Goal: Task Accomplishment & Management: Use online tool/utility

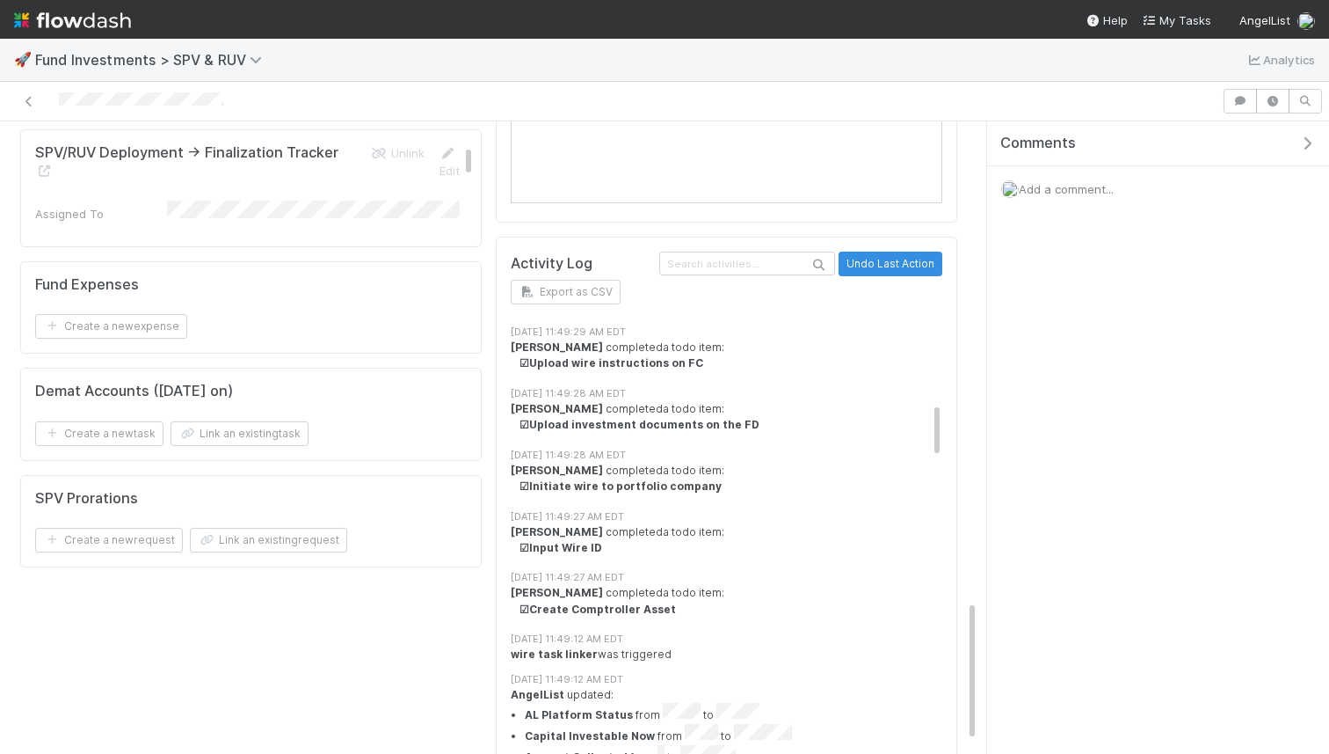
scroll to position [619, 0]
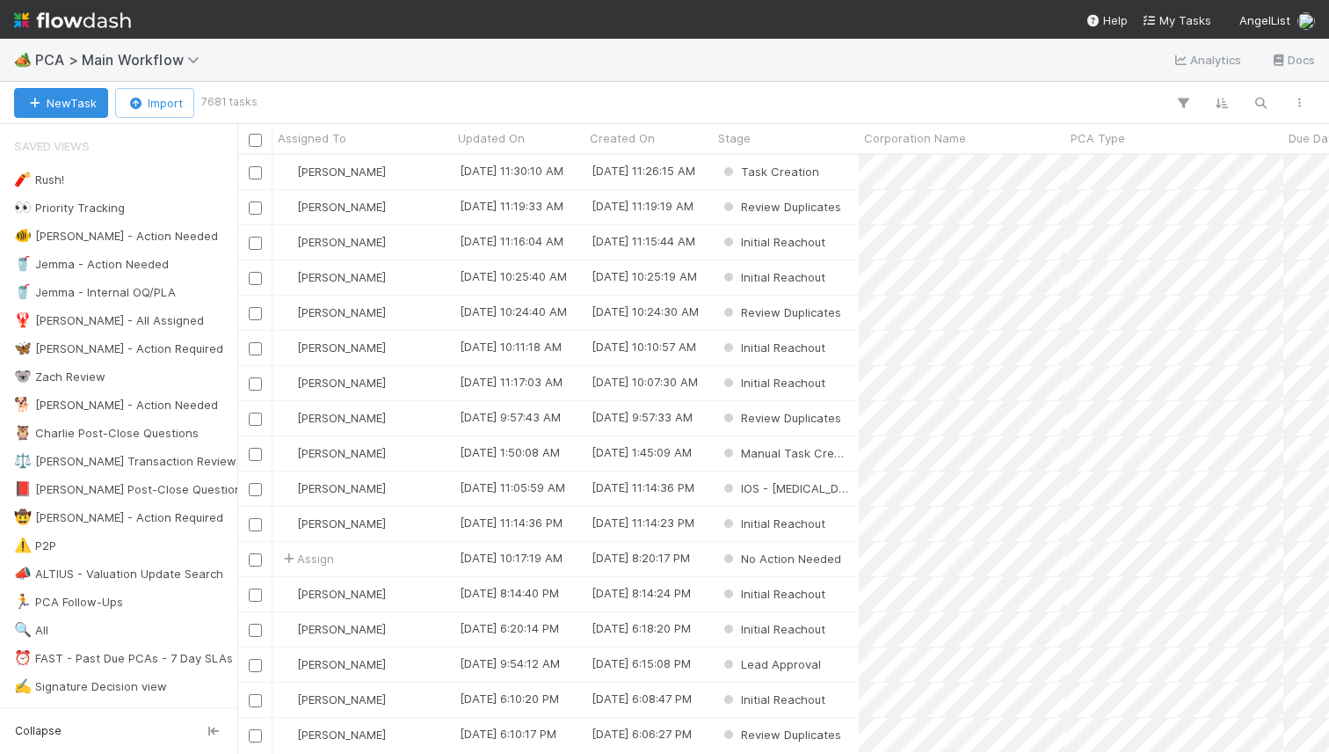
scroll to position [0, 1]
click at [744, 91] on div at bounding box center [786, 102] width 1065 height 23
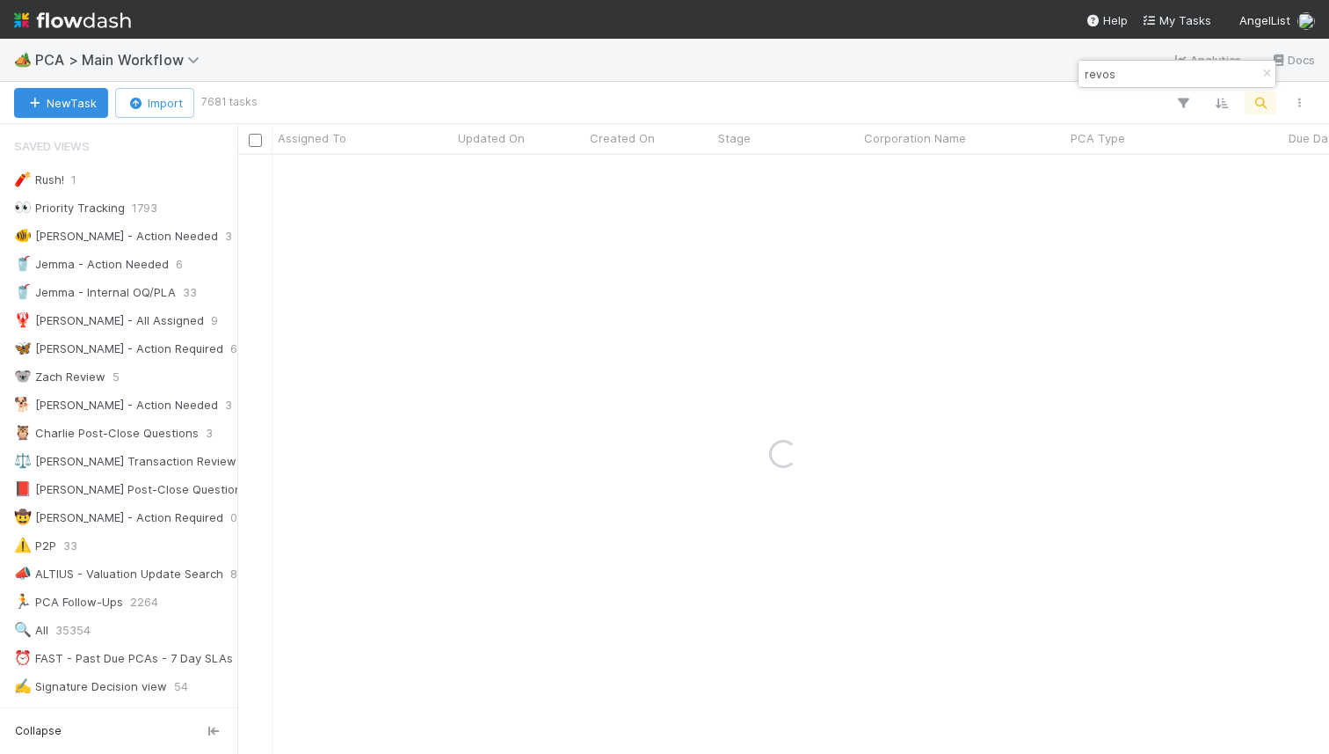
type input "revos"
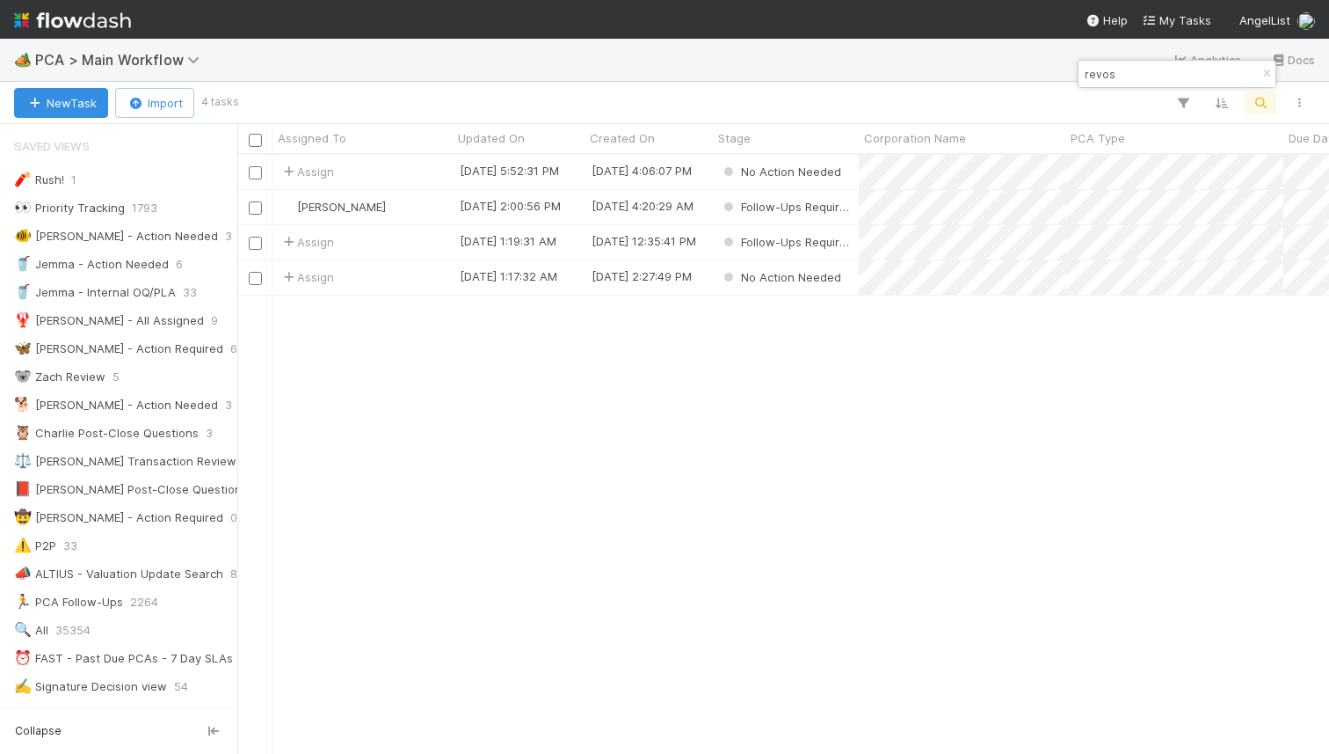
scroll to position [598, 1092]
click at [407, 208] on div "Roselyn de Villa" at bounding box center [363, 207] width 180 height 34
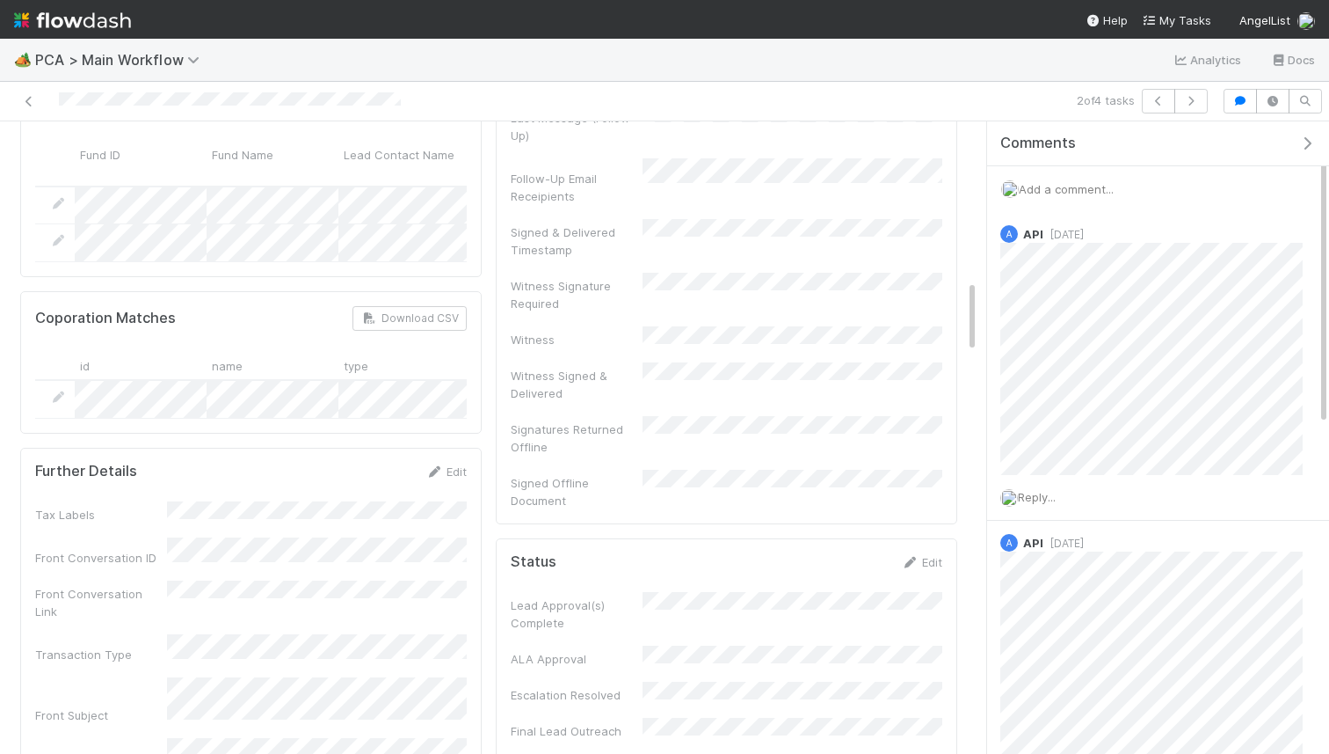
scroll to position [1415, 0]
click at [1062, 188] on span "Add a comment..." at bounding box center [1066, 189] width 95 height 14
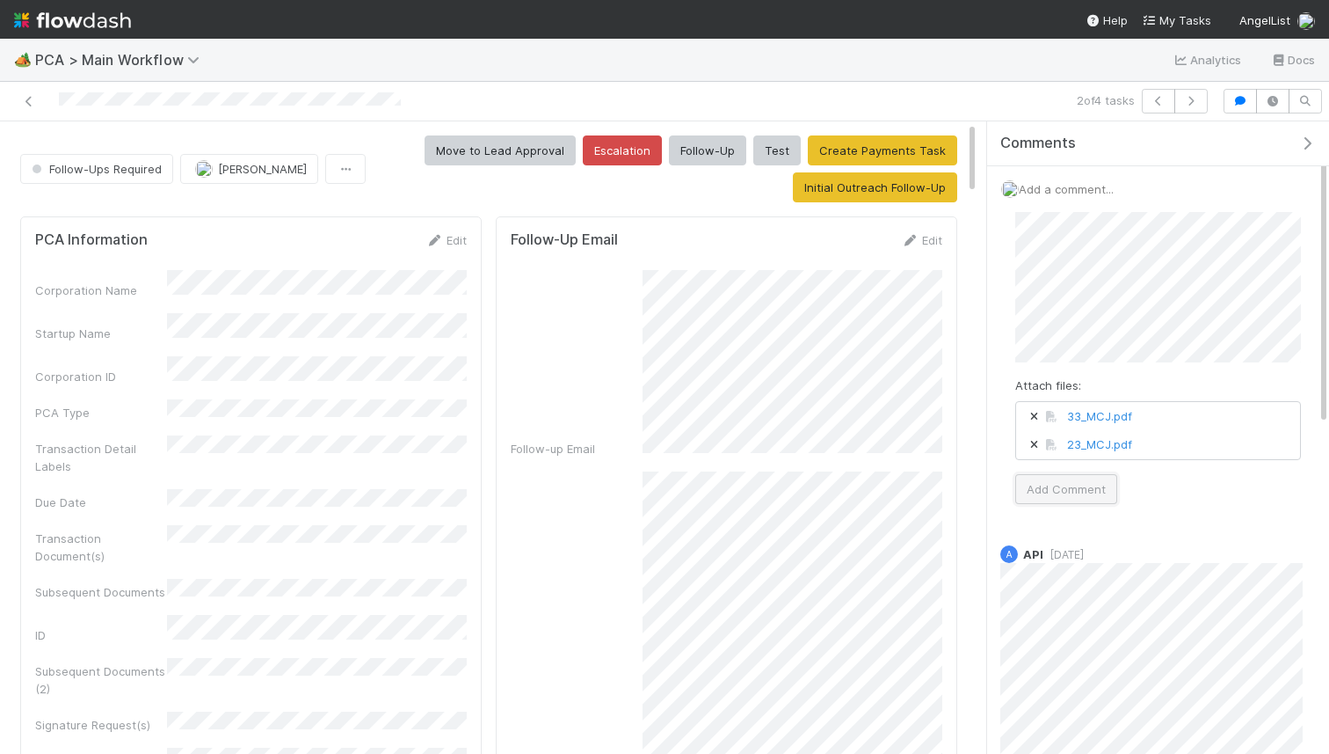
click at [1066, 492] on button "Add Comment" at bounding box center [1067, 489] width 102 height 30
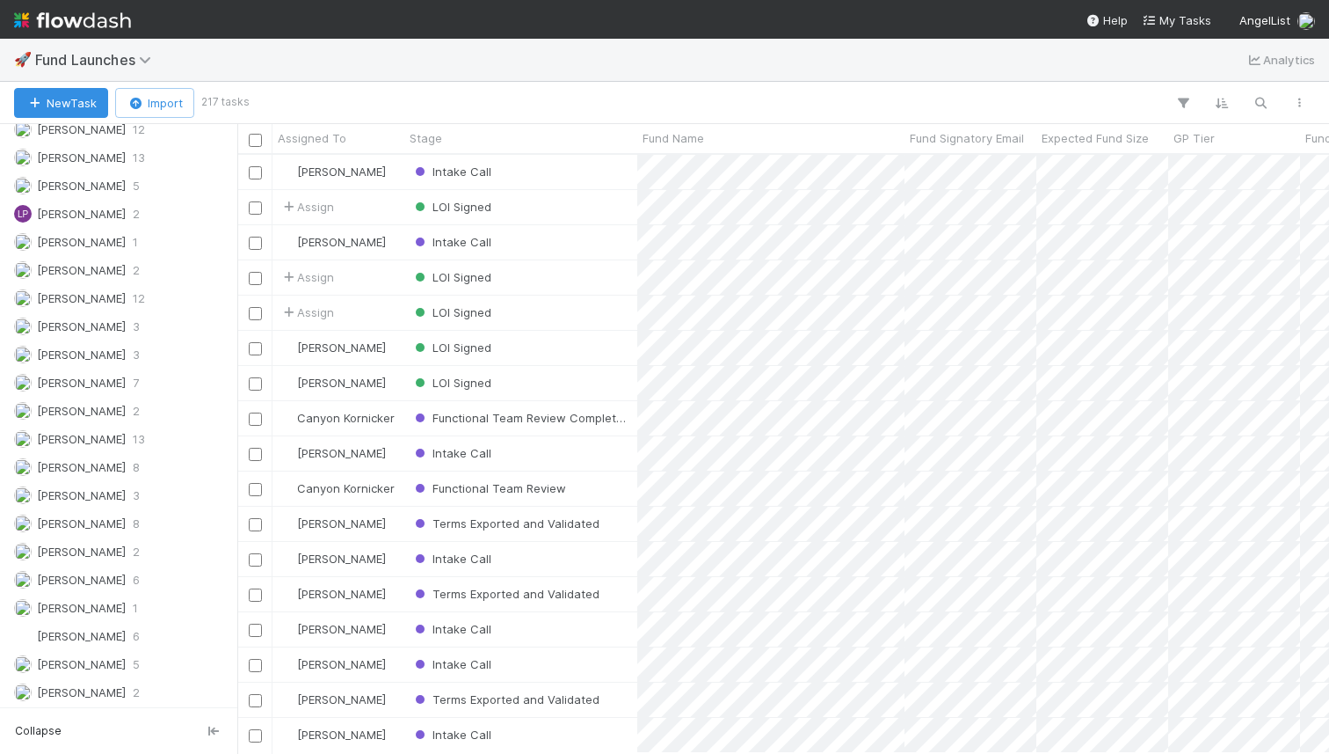
scroll to position [1847, 0]
click at [101, 688] on span "[PERSON_NAME]" at bounding box center [81, 690] width 89 height 14
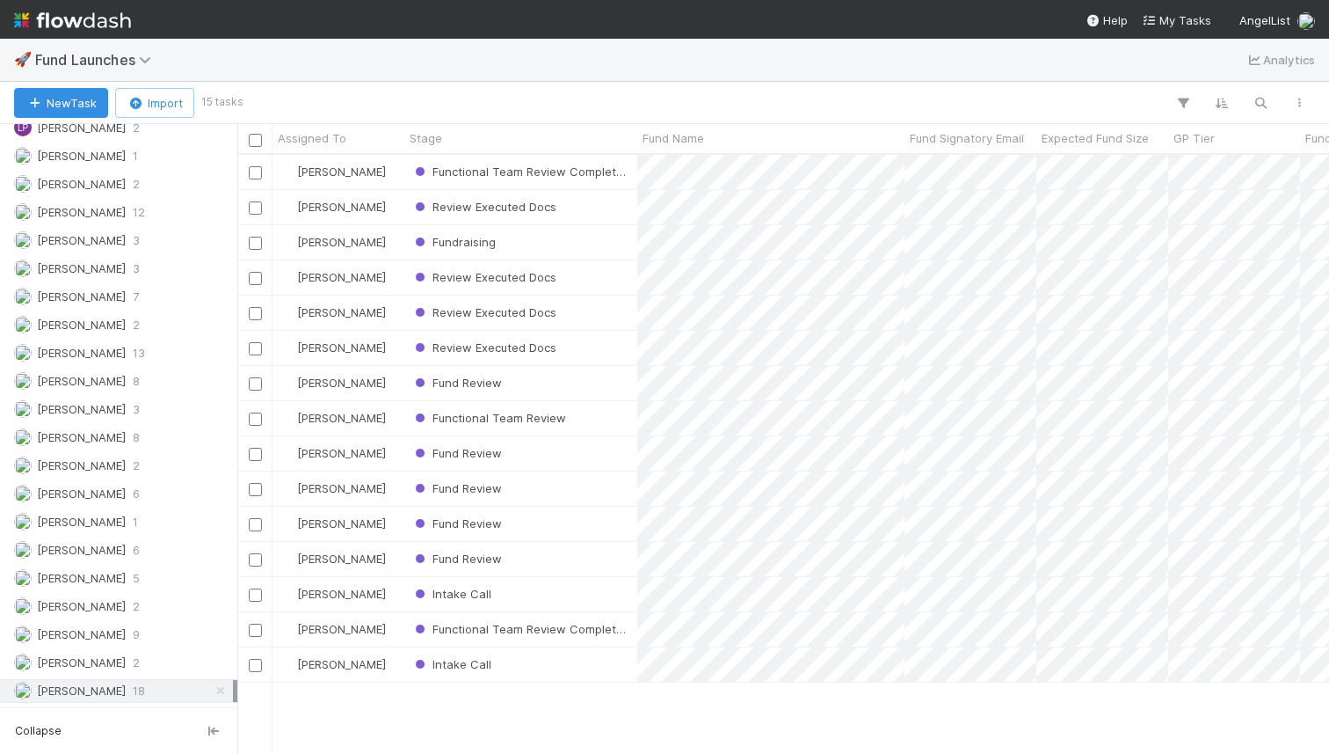
scroll to position [598, 1092]
click at [461, 205] on span "Review Executed Docs" at bounding box center [483, 207] width 145 height 14
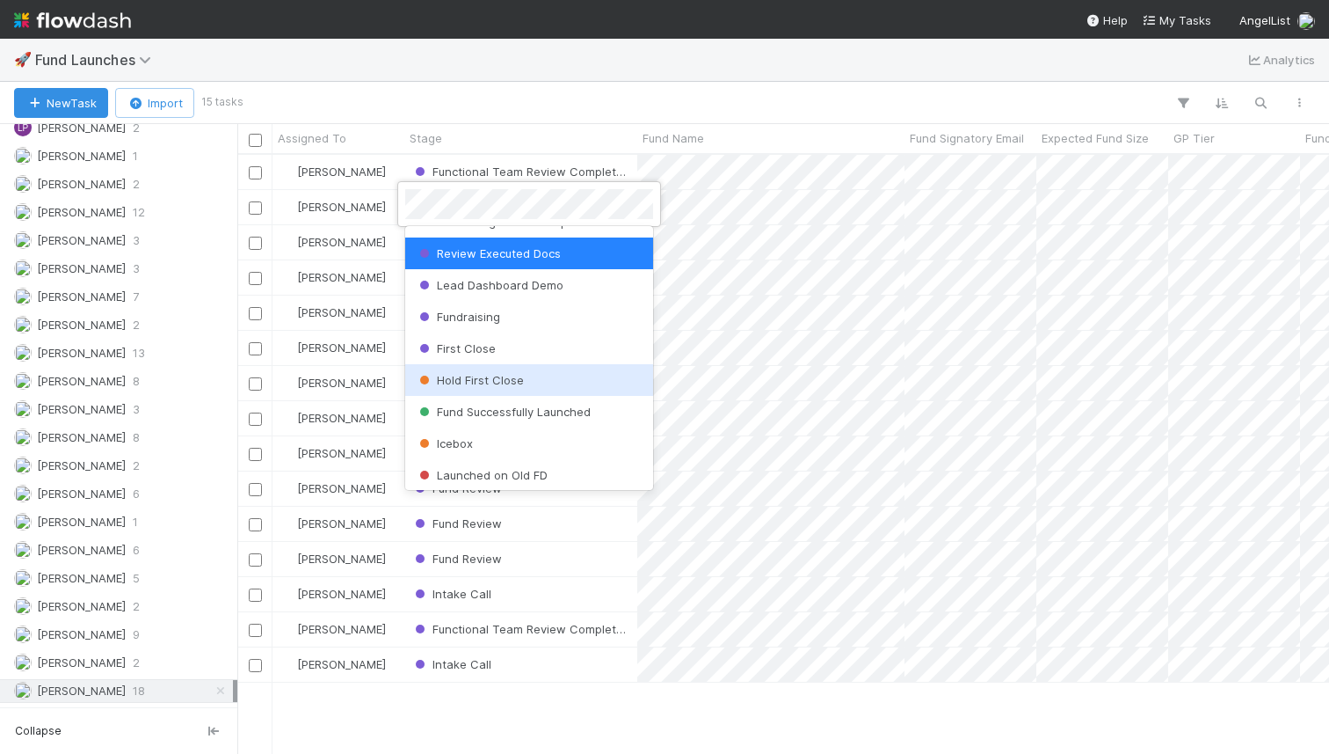
scroll to position [756, 0]
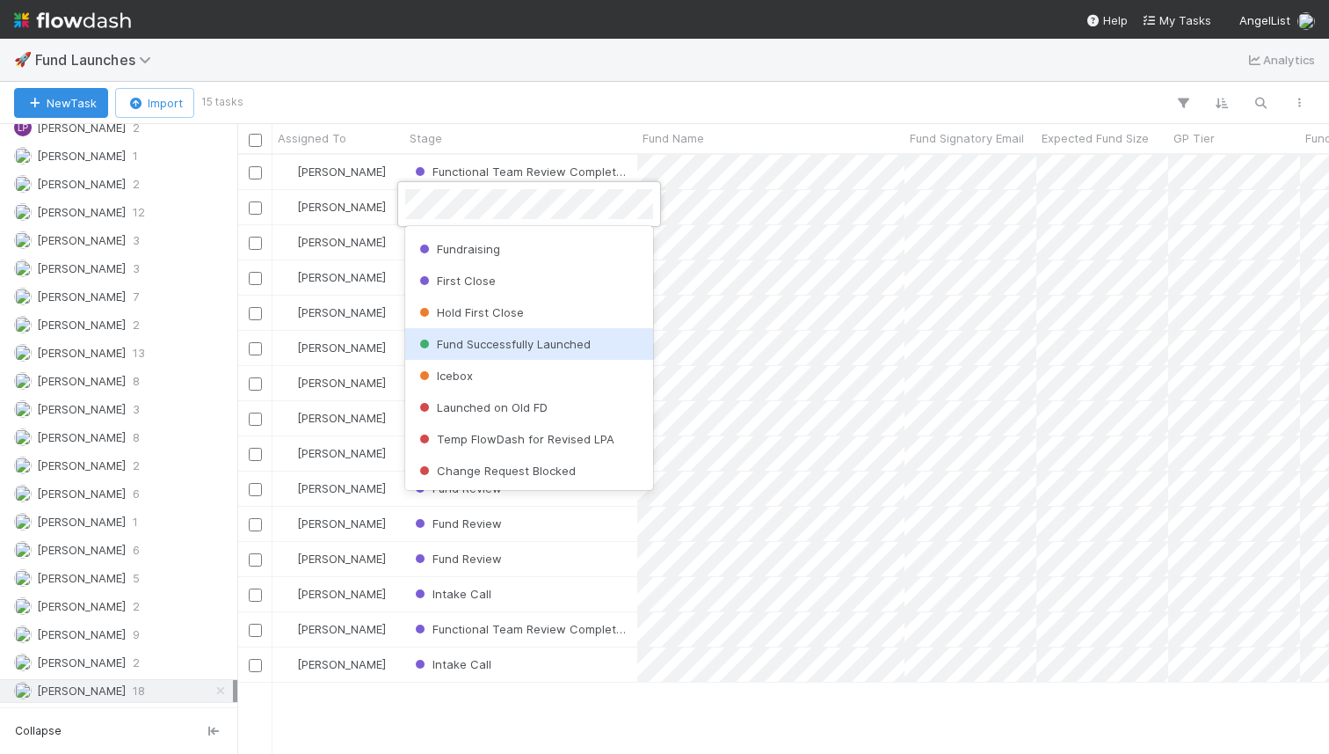
click at [519, 346] on span "Fund Successfully Launched" at bounding box center [503, 344] width 175 height 14
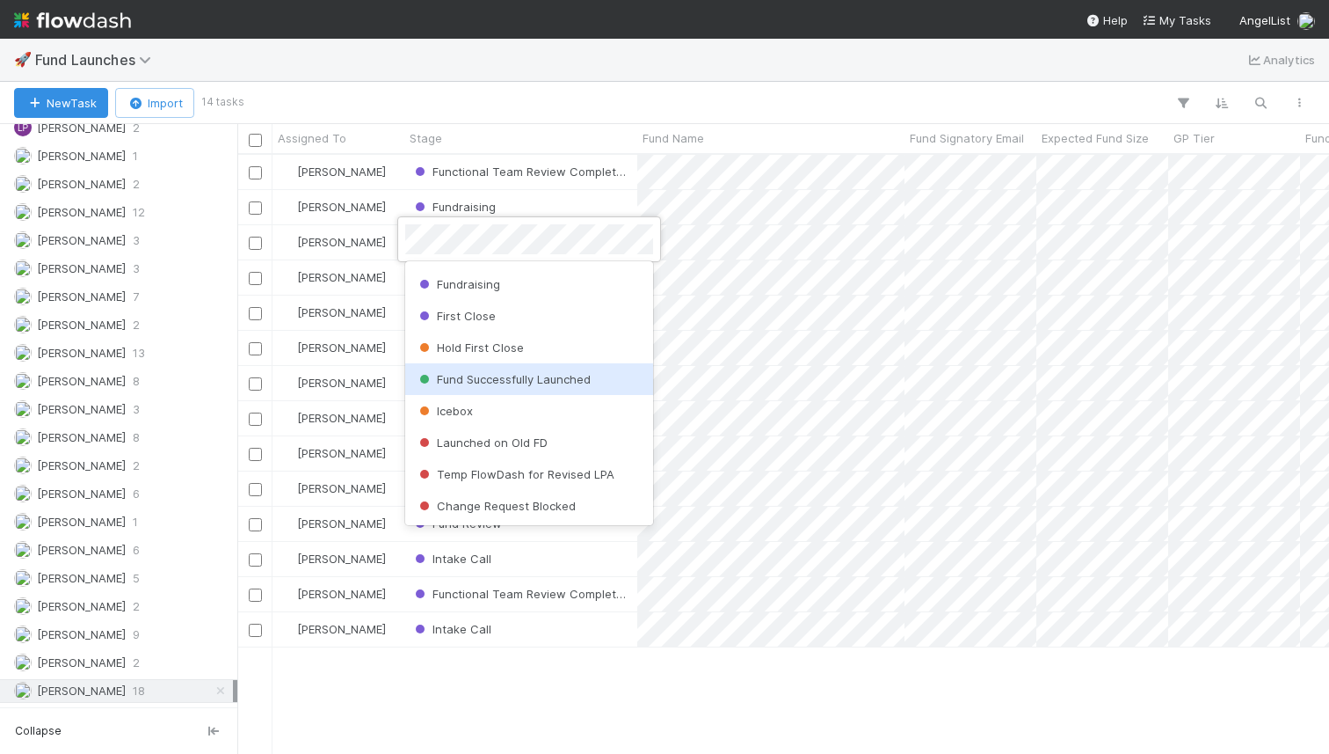
click at [491, 375] on span "Fund Successfully Launched" at bounding box center [503, 379] width 175 height 14
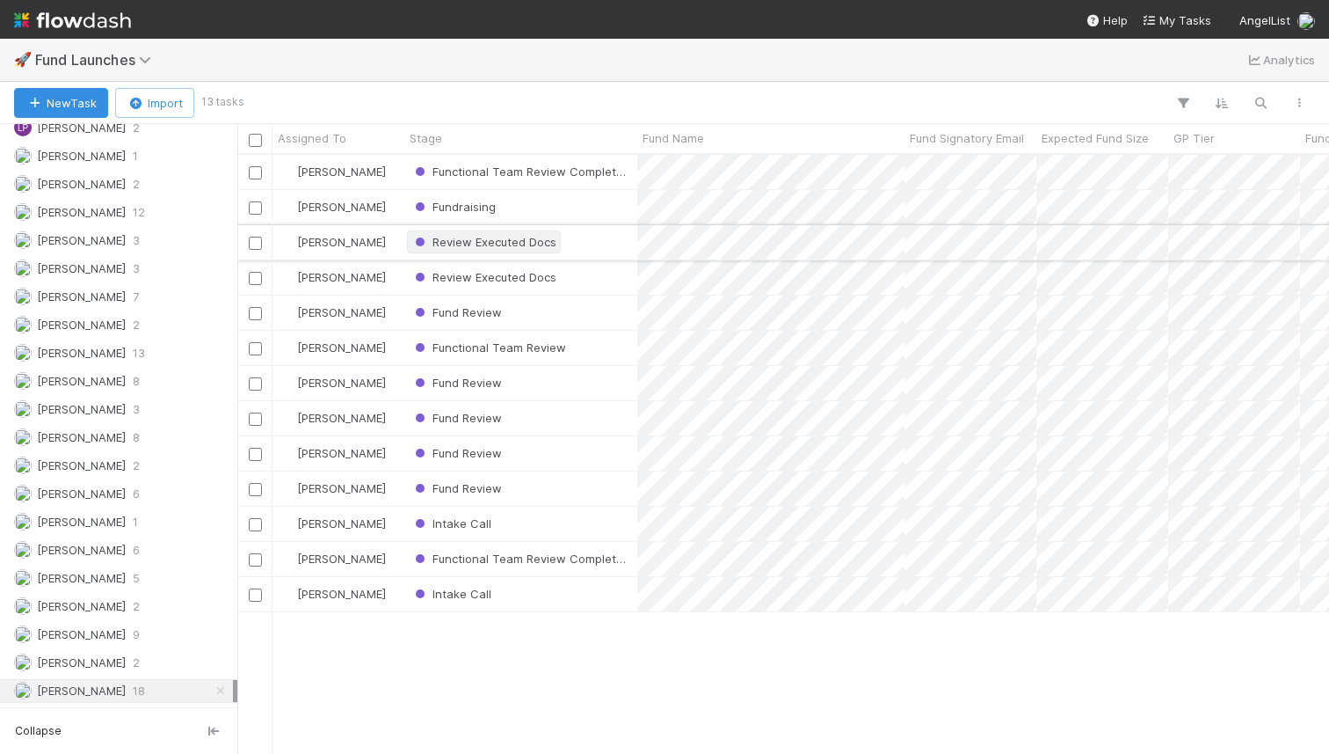
click at [493, 243] on span "Review Executed Docs" at bounding box center [483, 242] width 145 height 14
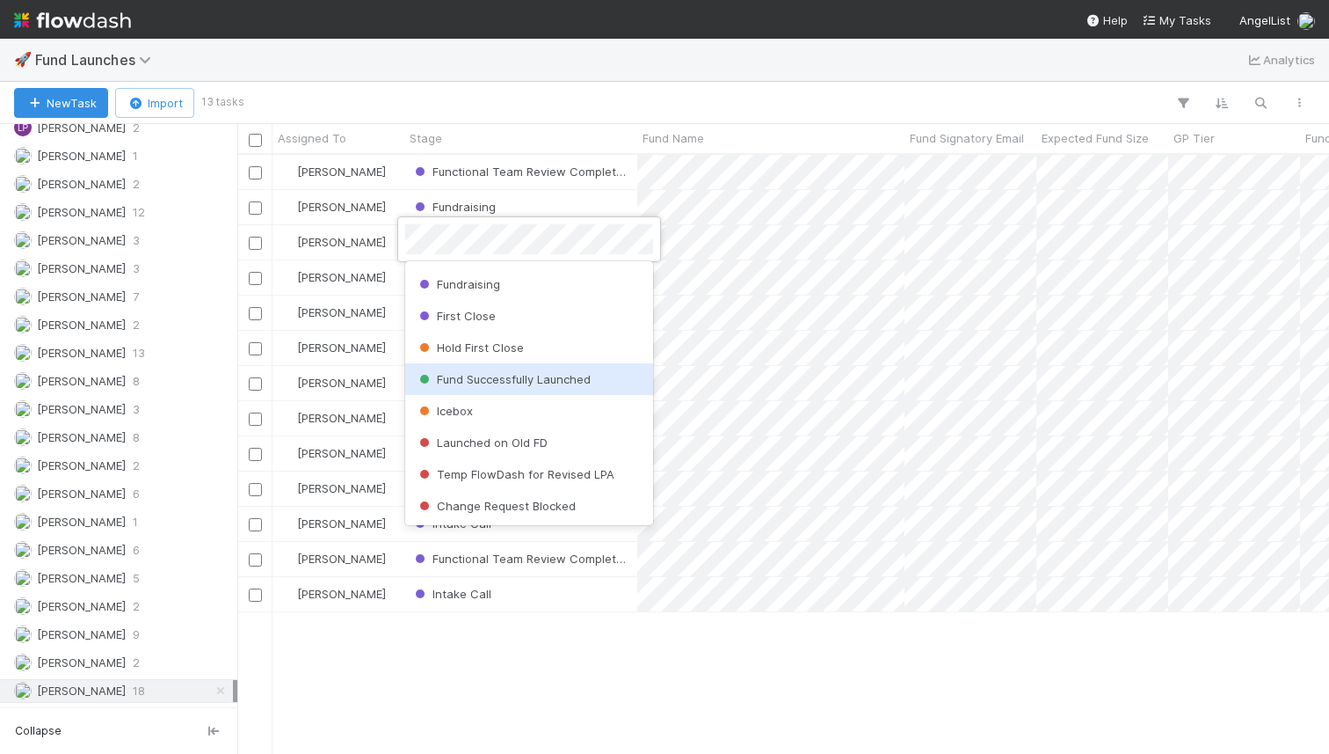
click at [528, 377] on span "Fund Successfully Launched" at bounding box center [503, 379] width 175 height 14
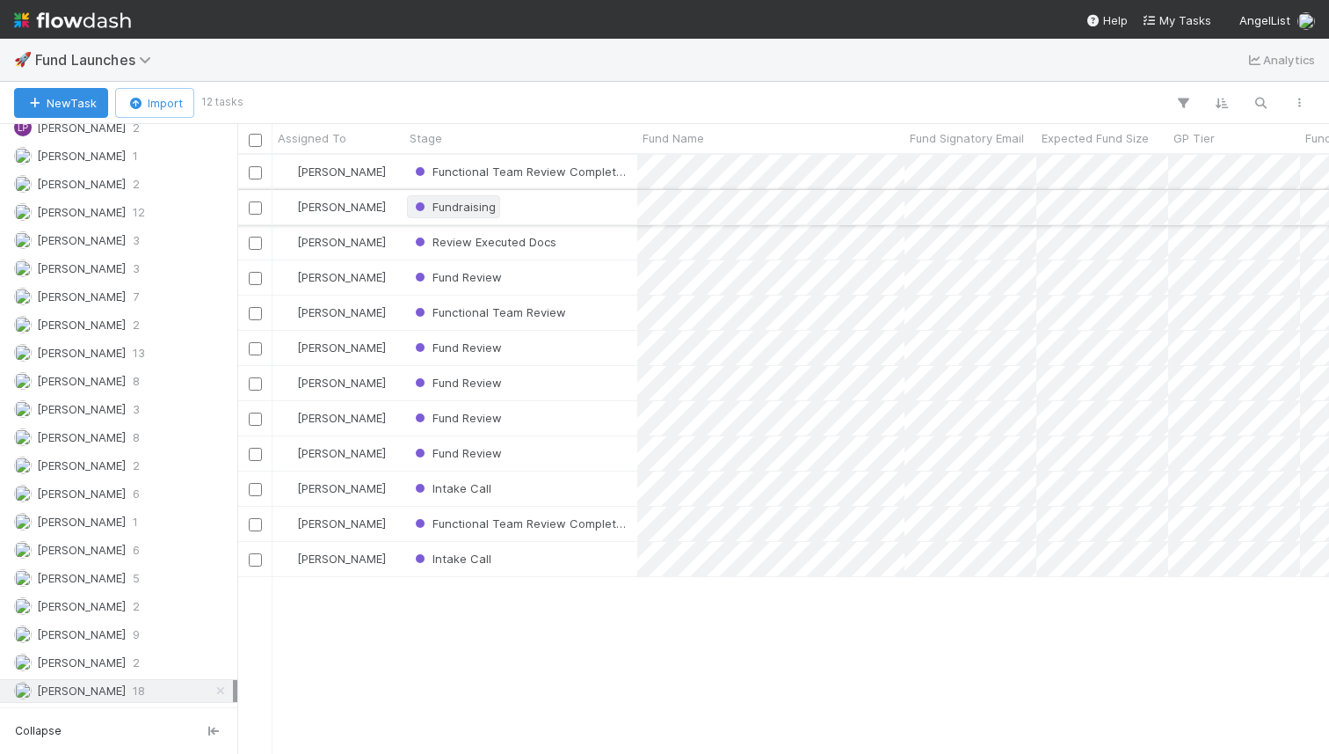
click at [467, 198] on div "Fundraising" at bounding box center [453, 207] width 84 height 18
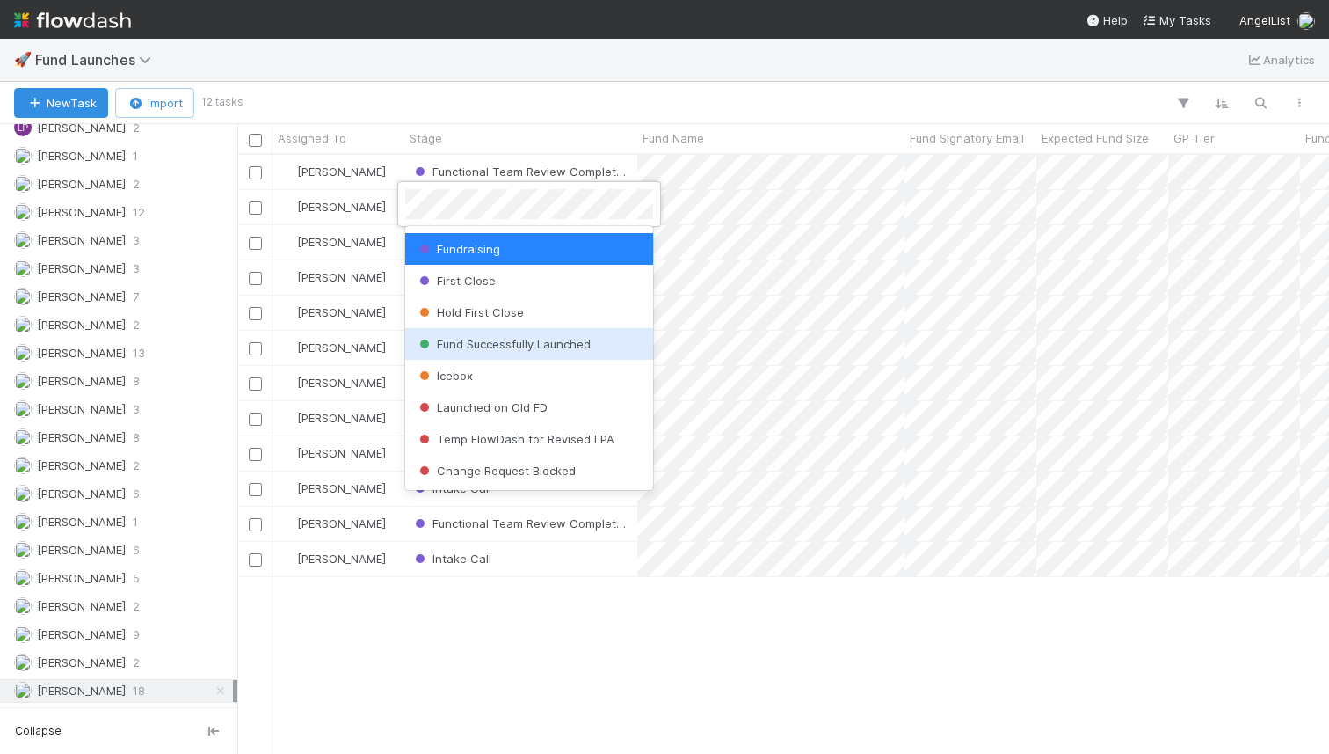
click at [520, 349] on span "Fund Successfully Launched" at bounding box center [503, 344] width 175 height 14
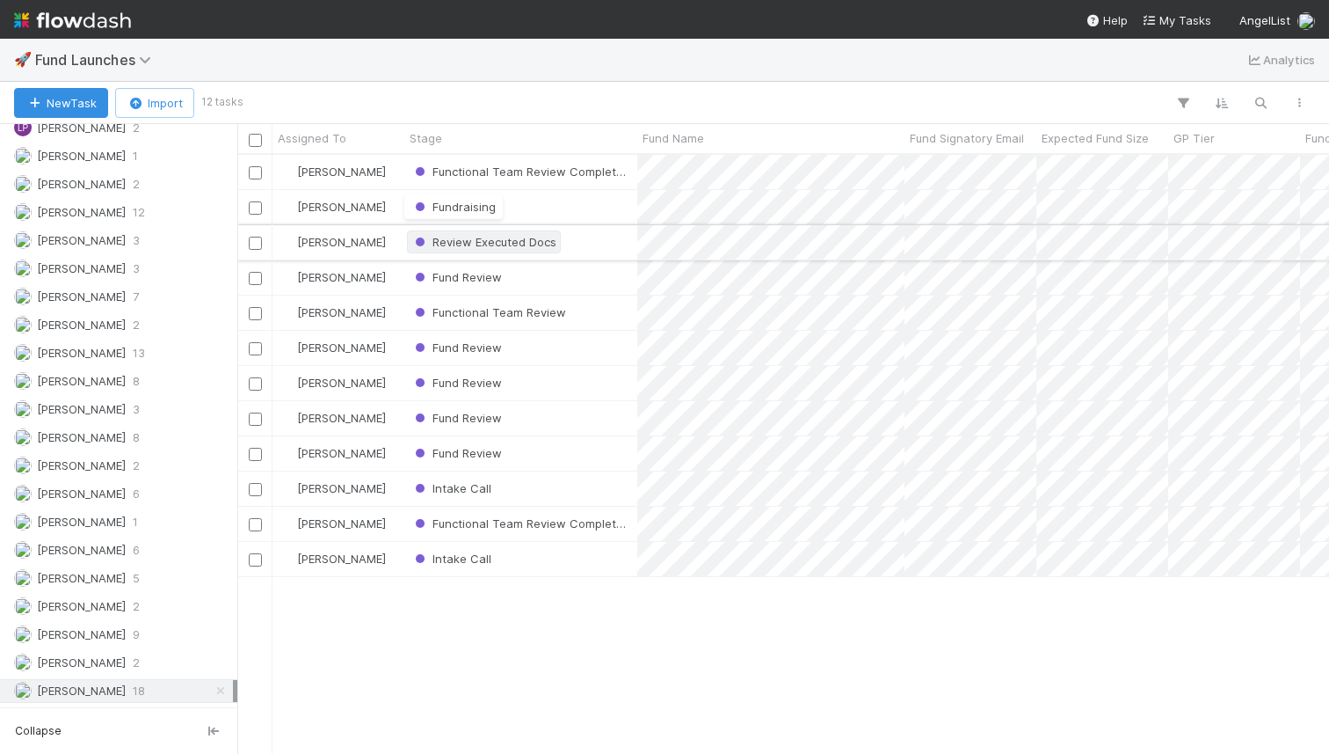
click at [499, 234] on div "Review Executed Docs" at bounding box center [483, 242] width 145 height 18
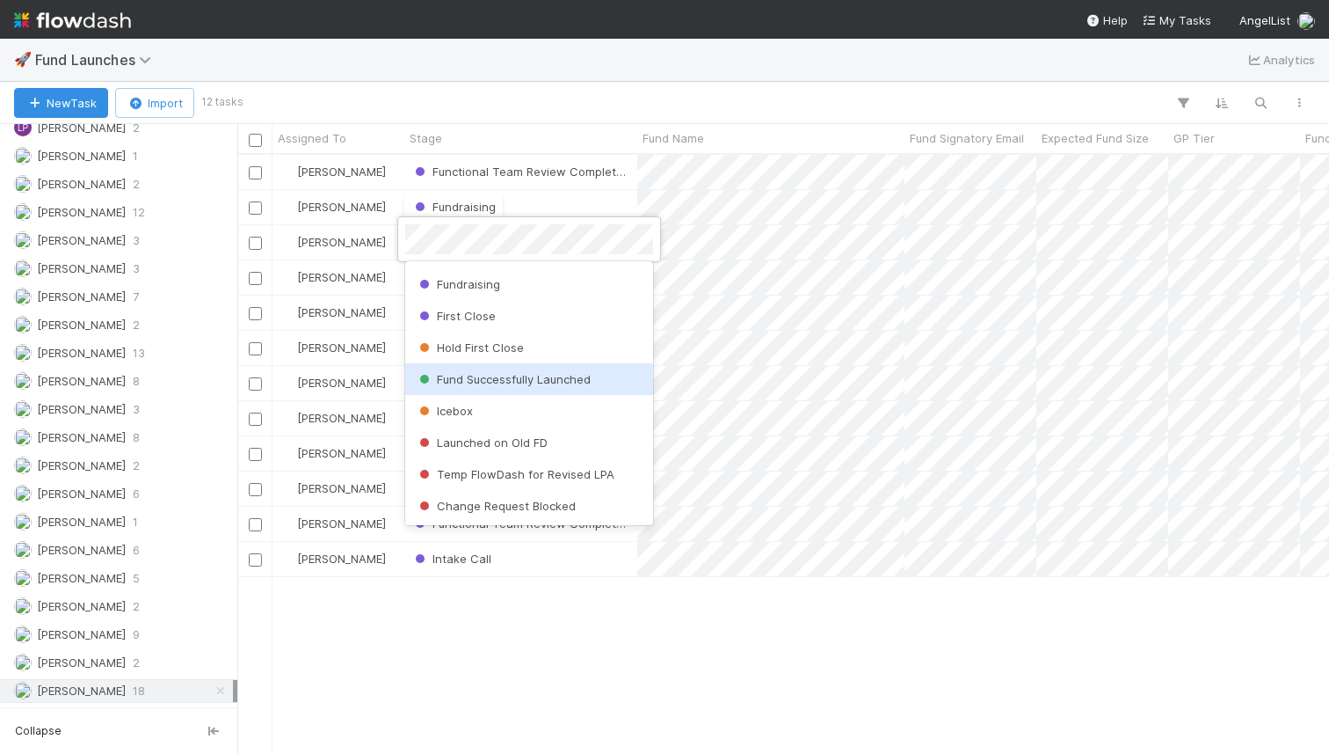
click at [521, 382] on span "Fund Successfully Launched" at bounding box center [503, 379] width 175 height 14
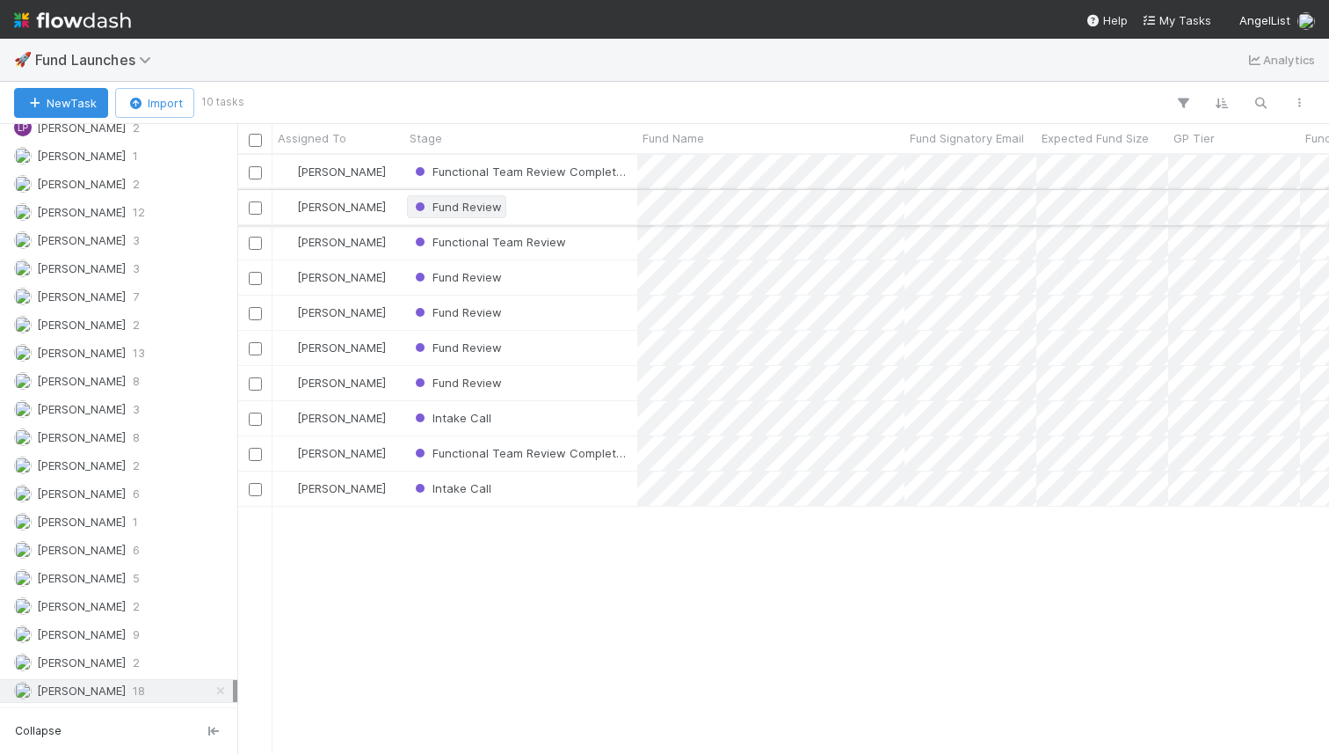
click at [460, 197] on span "Fund Review" at bounding box center [456, 206] width 99 height 23
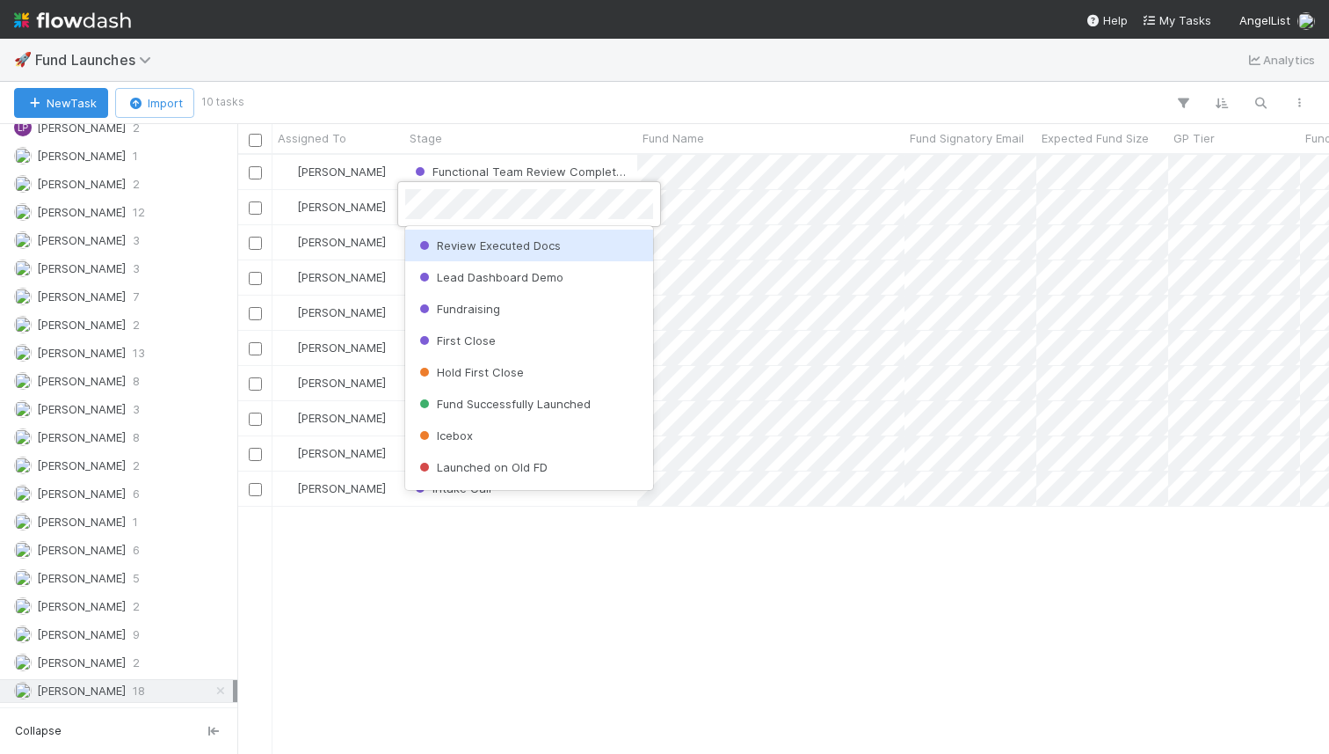
scroll to position [707, 0]
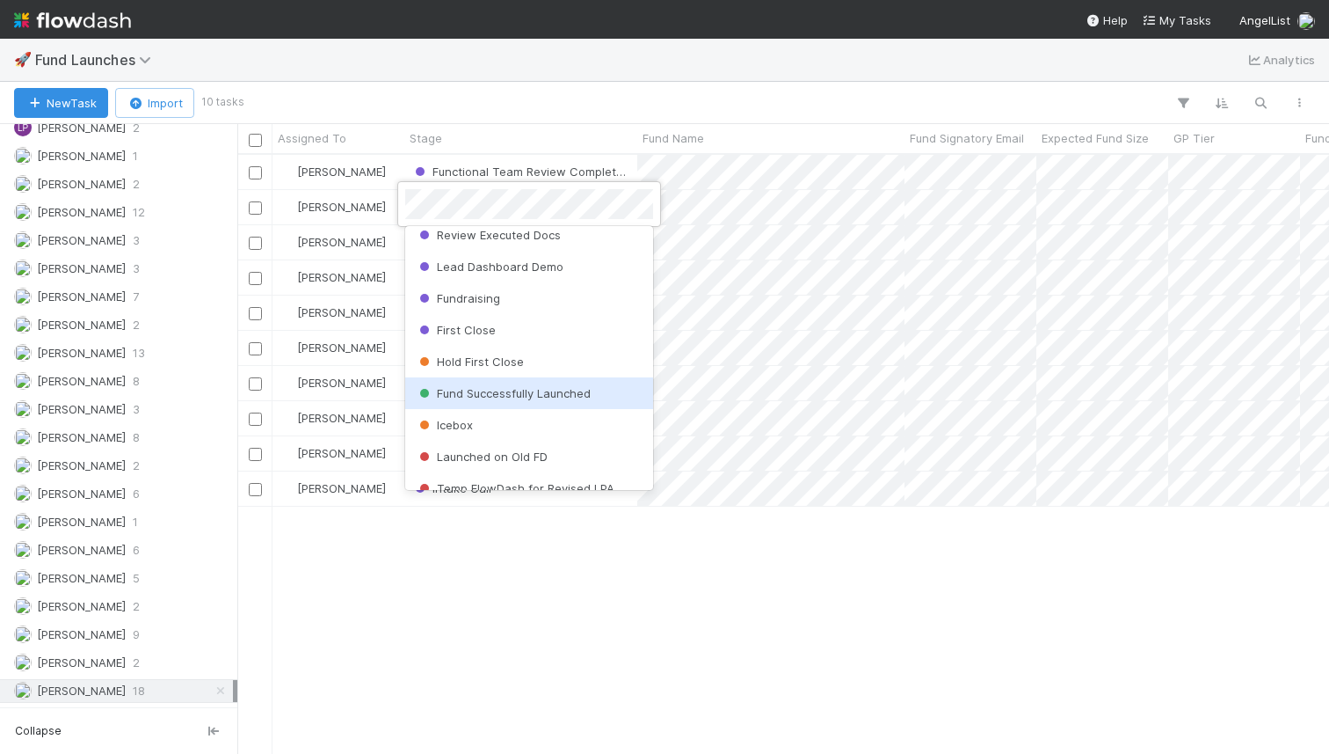
click at [519, 385] on div "Fund Successfully Launched" at bounding box center [529, 393] width 248 height 32
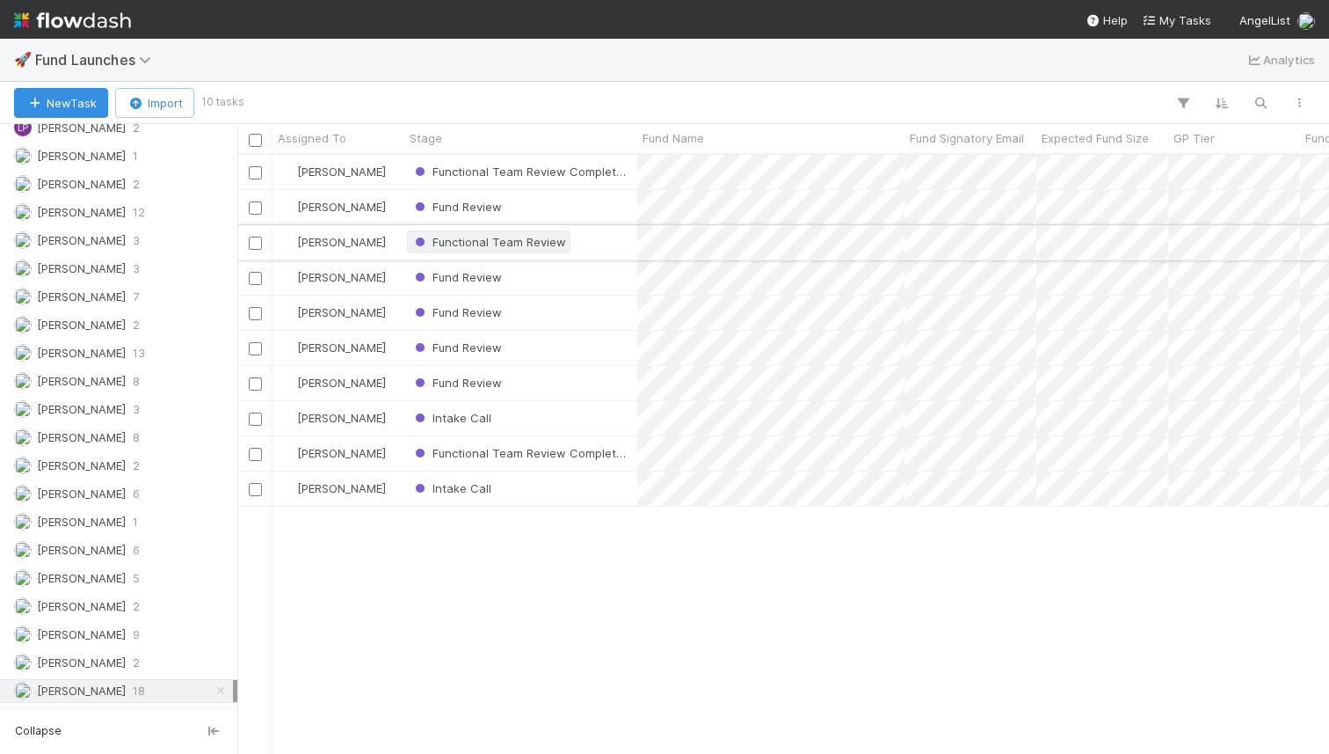
click at [521, 243] on span "Functional Team Review" at bounding box center [488, 242] width 155 height 14
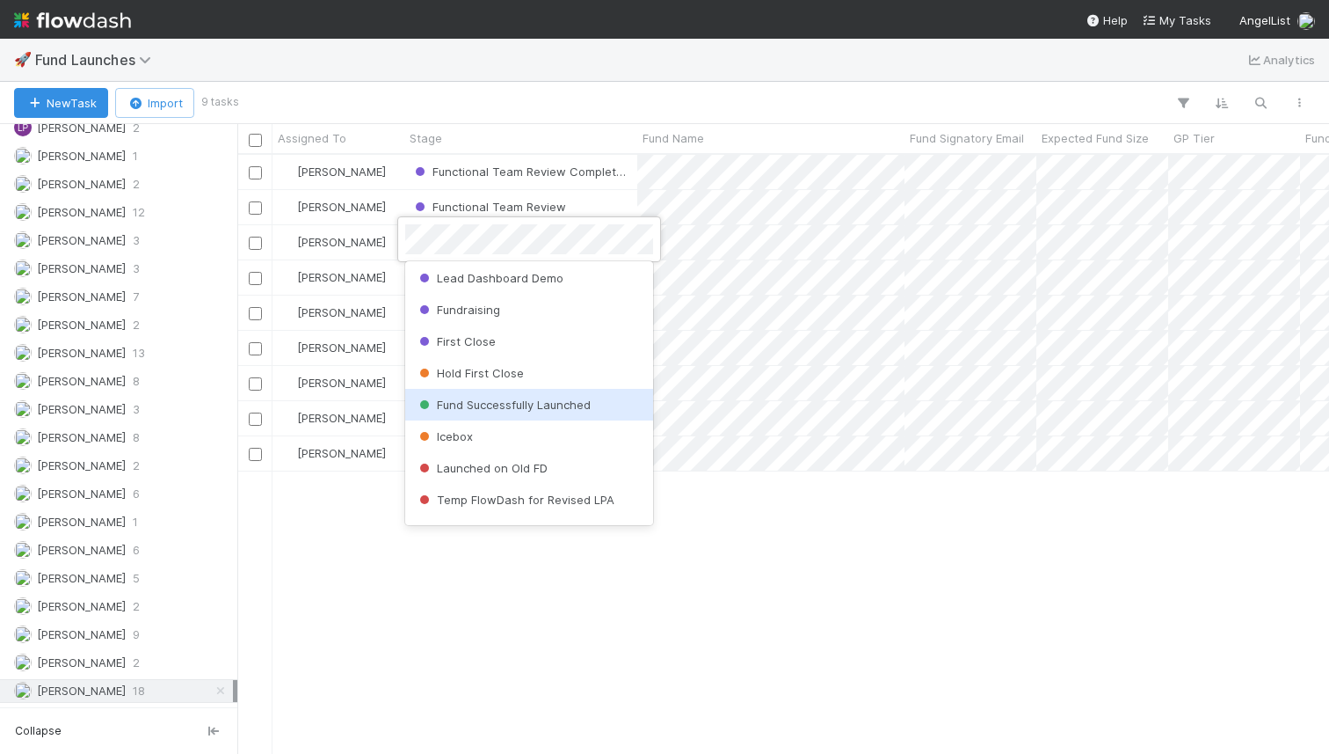
scroll to position [756, 0]
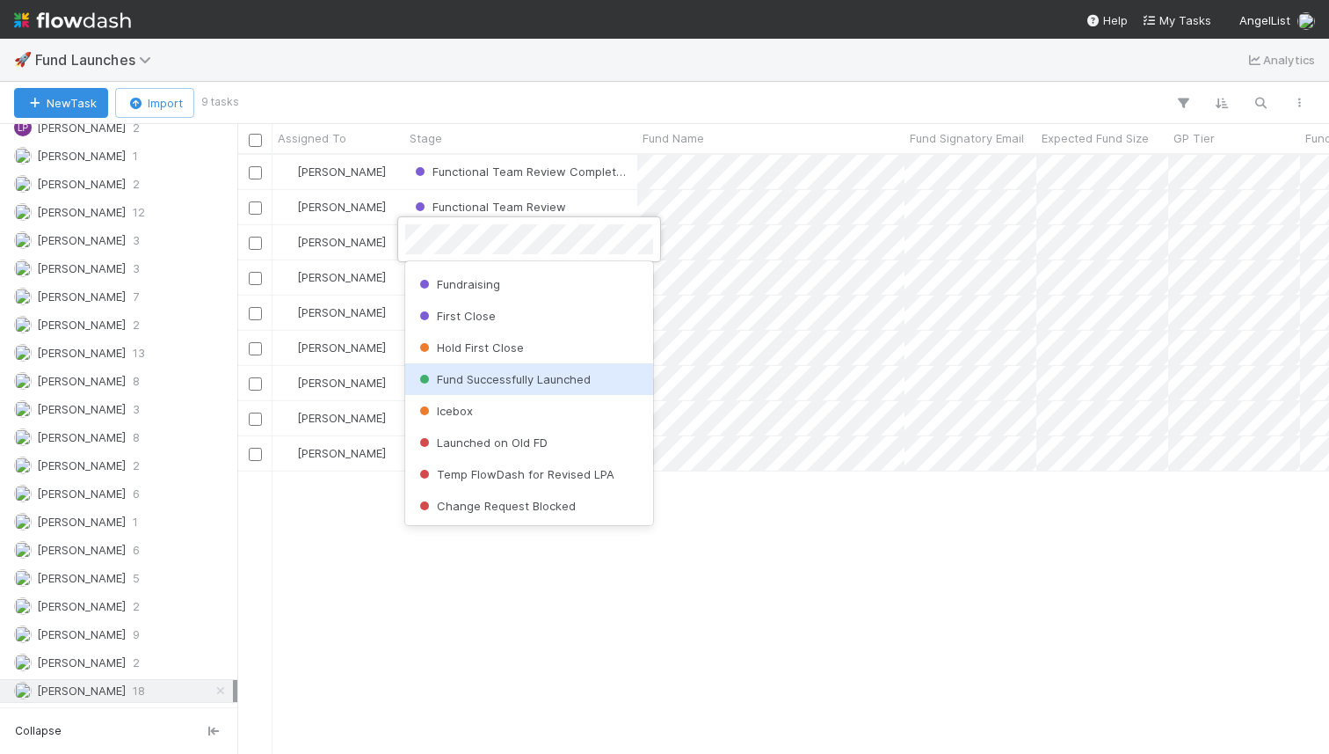
click at [496, 374] on span "Fund Successfully Launched" at bounding box center [503, 379] width 175 height 14
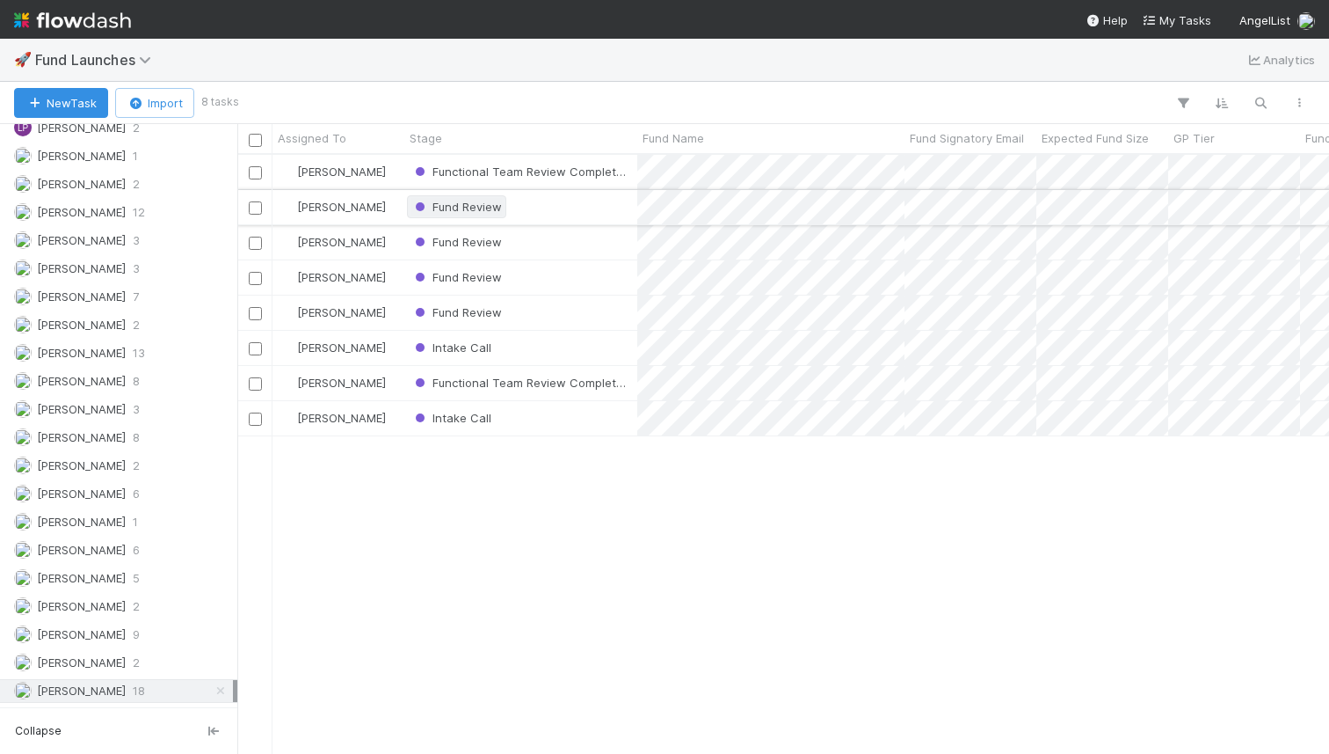
click at [474, 211] on span "Fund Review" at bounding box center [456, 207] width 91 height 14
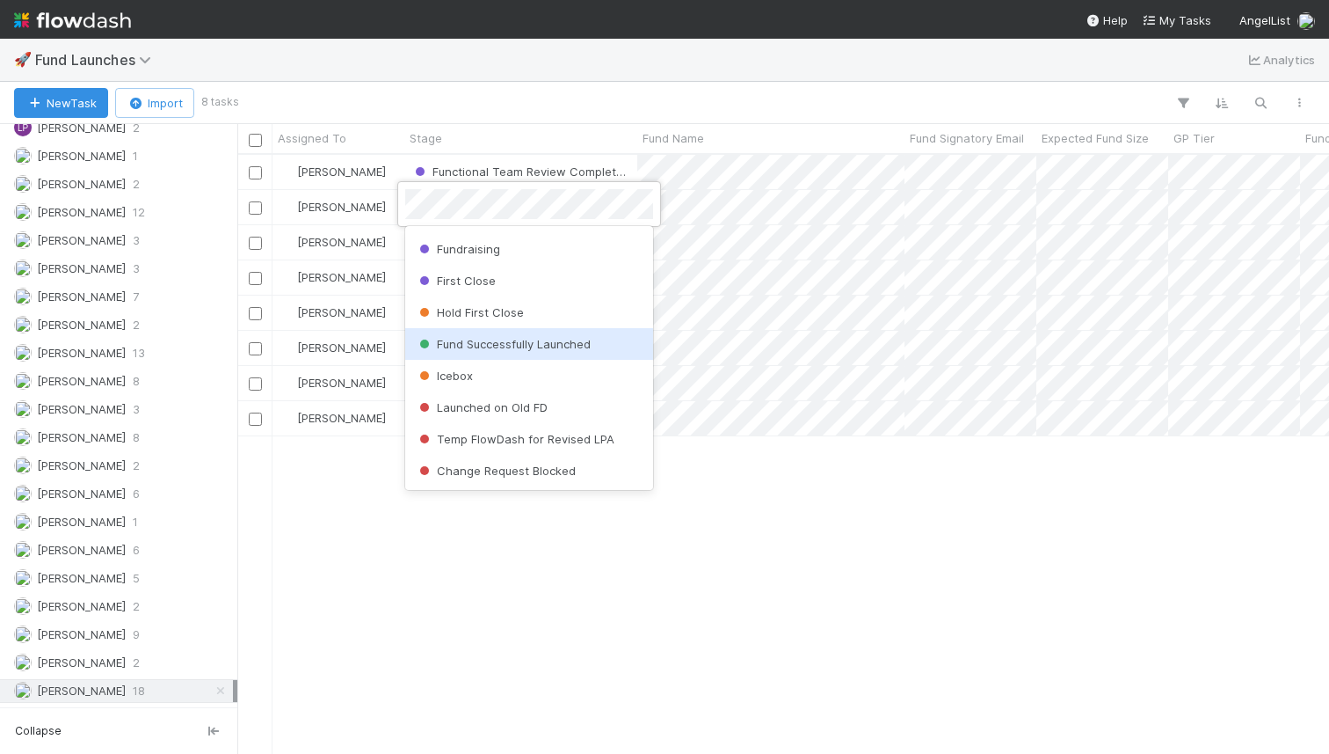
click at [512, 350] on span "Fund Successfully Launched" at bounding box center [503, 344] width 175 height 14
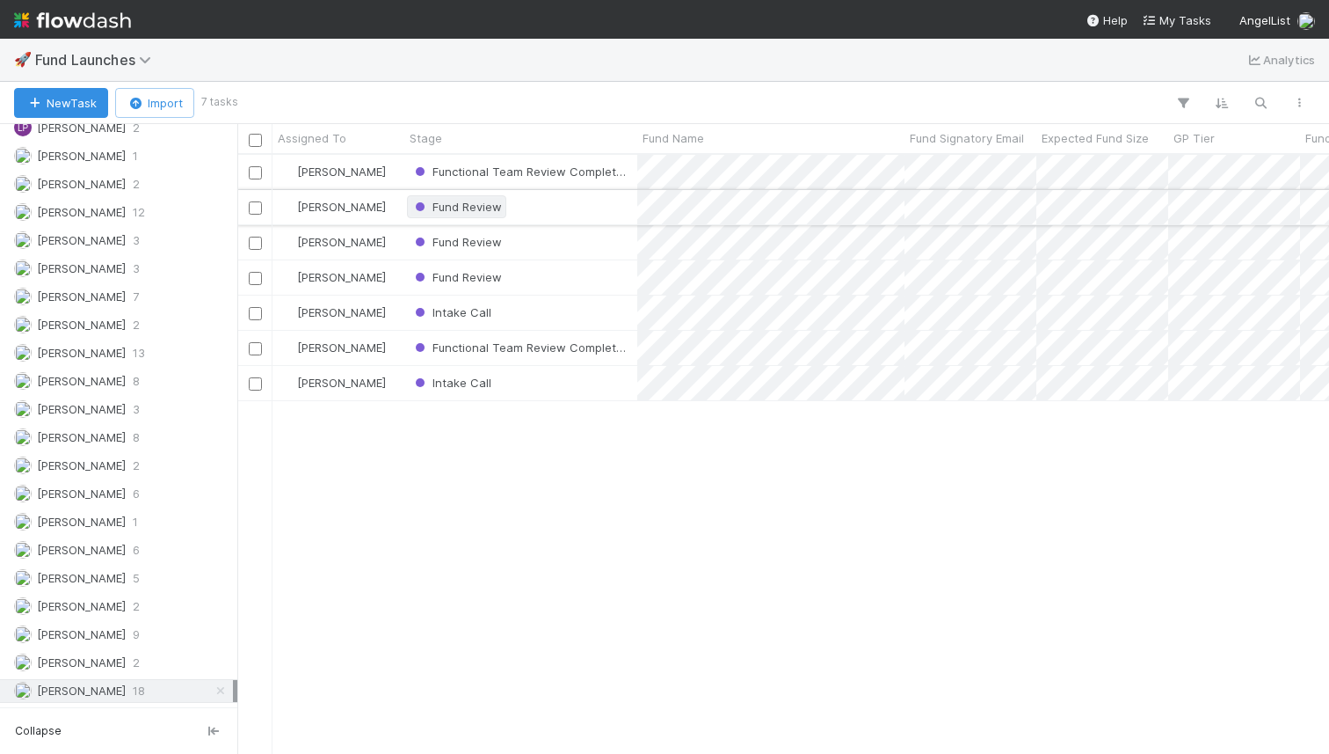
click at [472, 202] on span "Fund Review" at bounding box center [456, 207] width 91 height 14
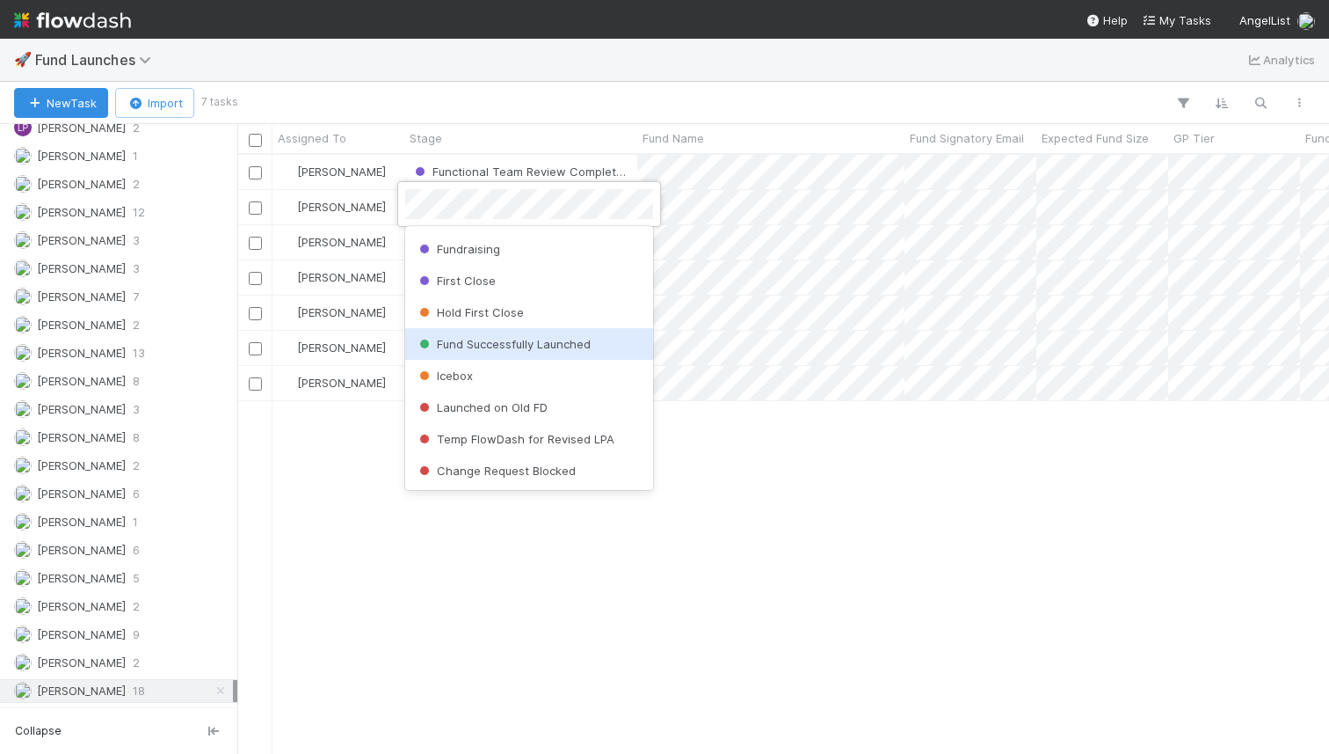
click at [505, 346] on span "Fund Successfully Launched" at bounding box center [503, 344] width 175 height 14
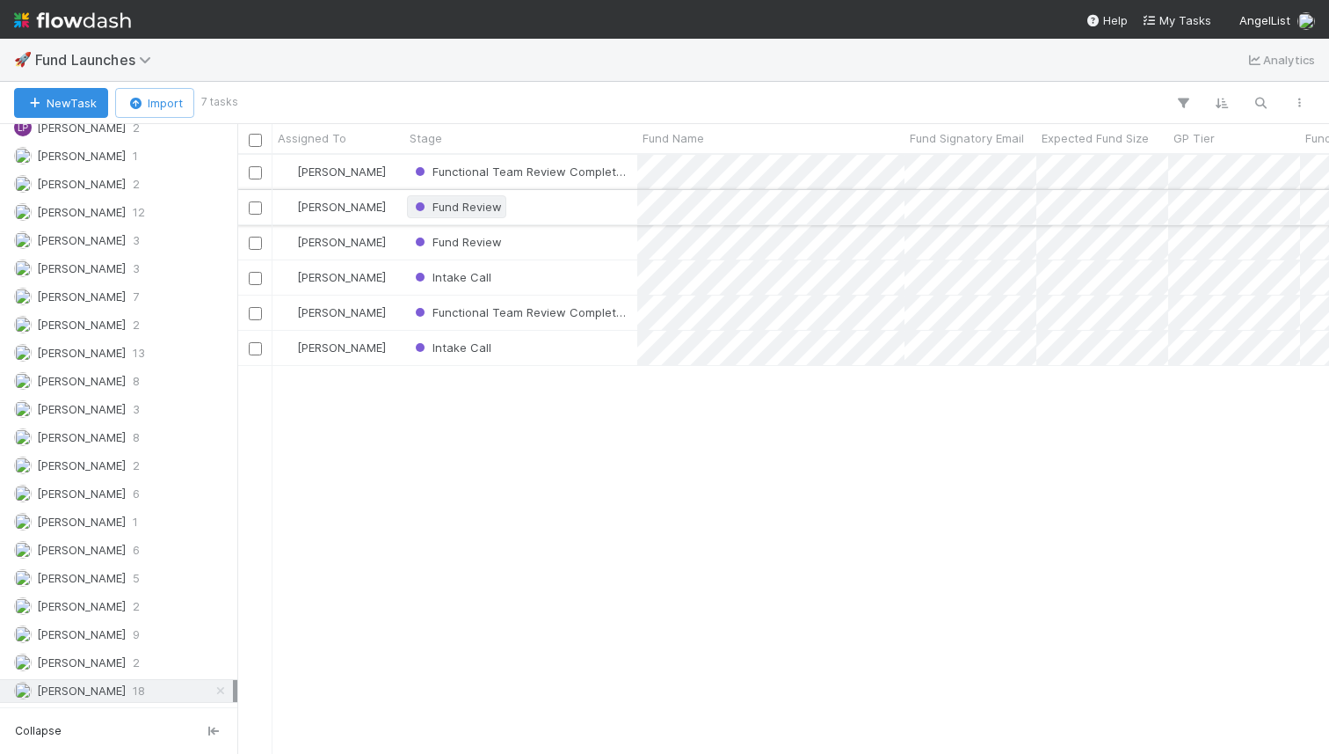
click at [480, 210] on span "Fund Review" at bounding box center [456, 207] width 91 height 14
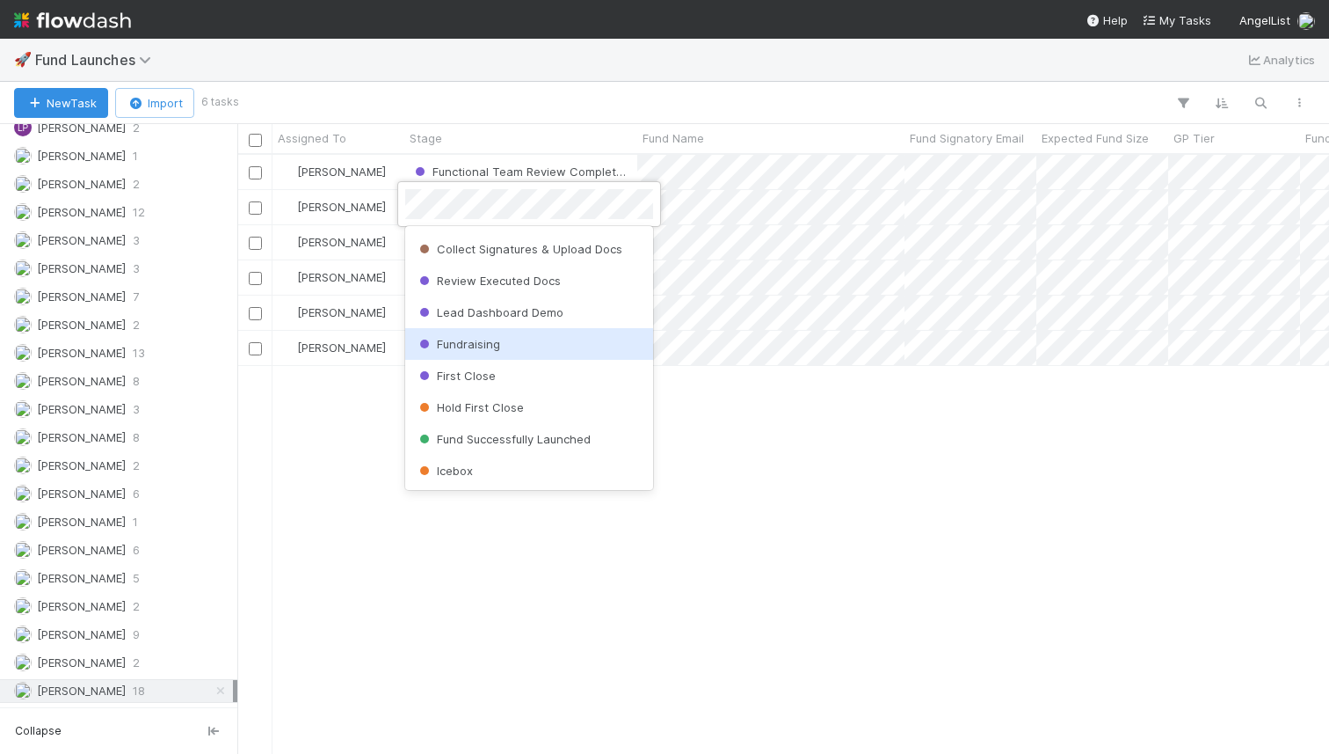
scroll to position [668, 0]
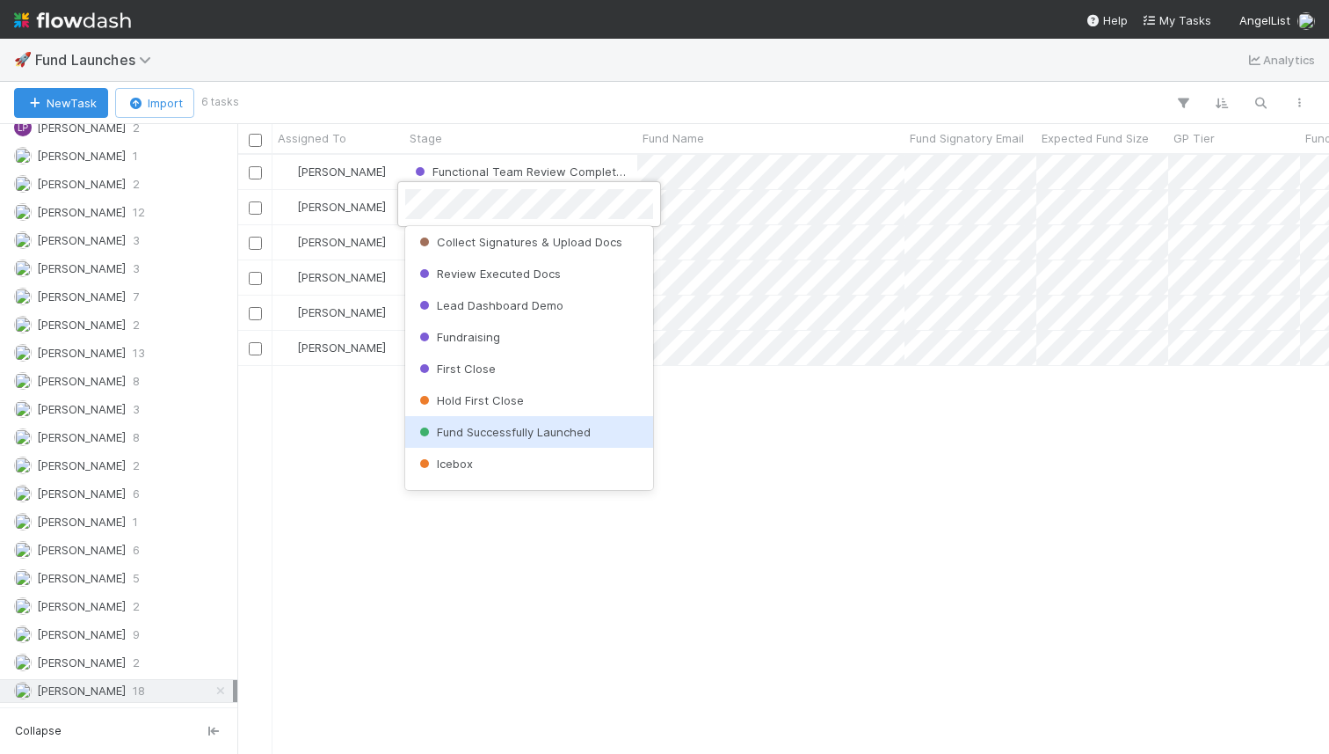
click at [506, 432] on span "Fund Successfully Launched" at bounding box center [503, 432] width 175 height 14
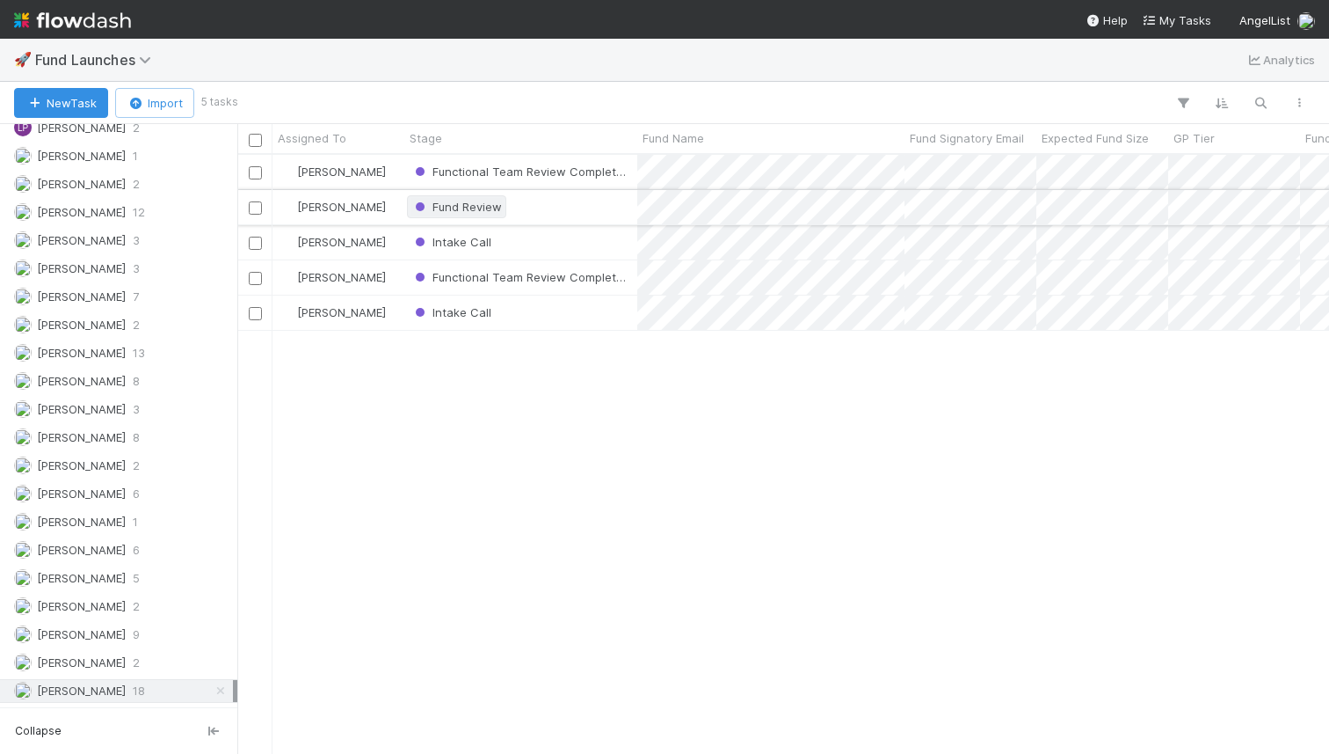
click at [470, 208] on span "Fund Review" at bounding box center [456, 207] width 91 height 14
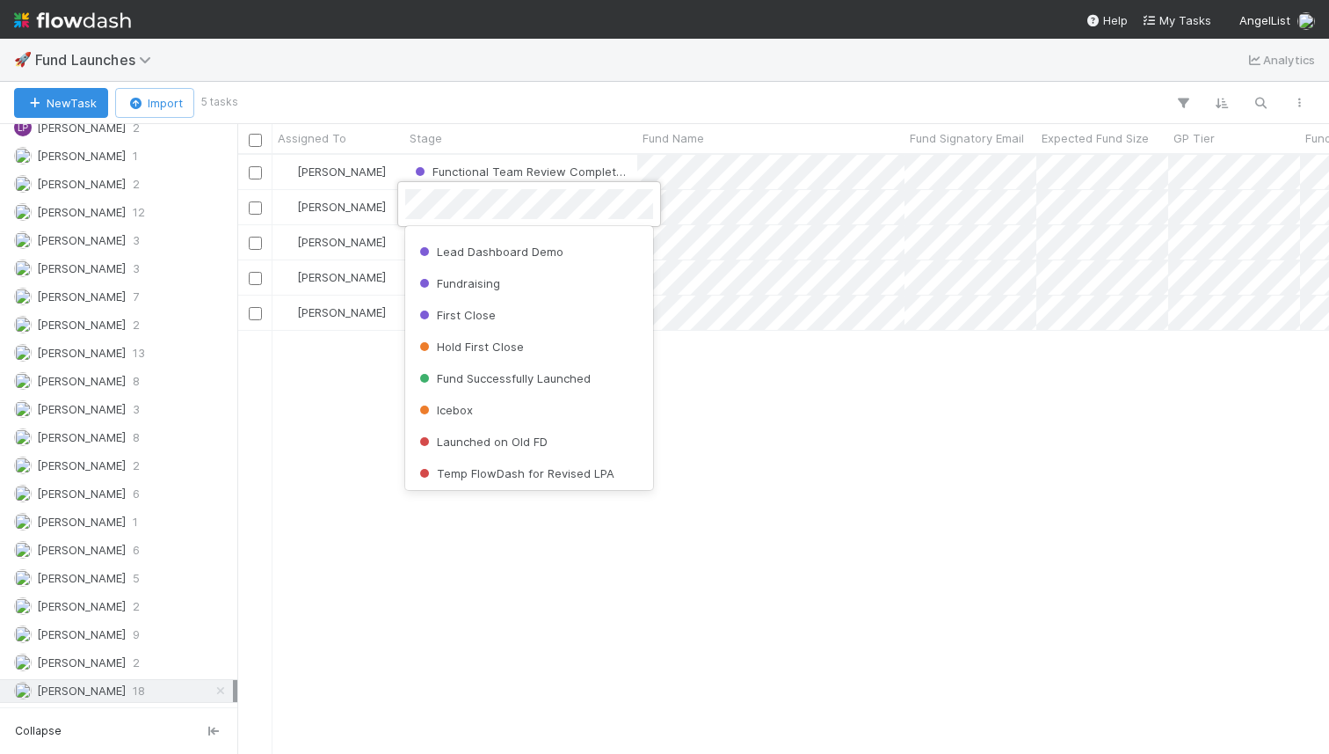
scroll to position [756, 0]
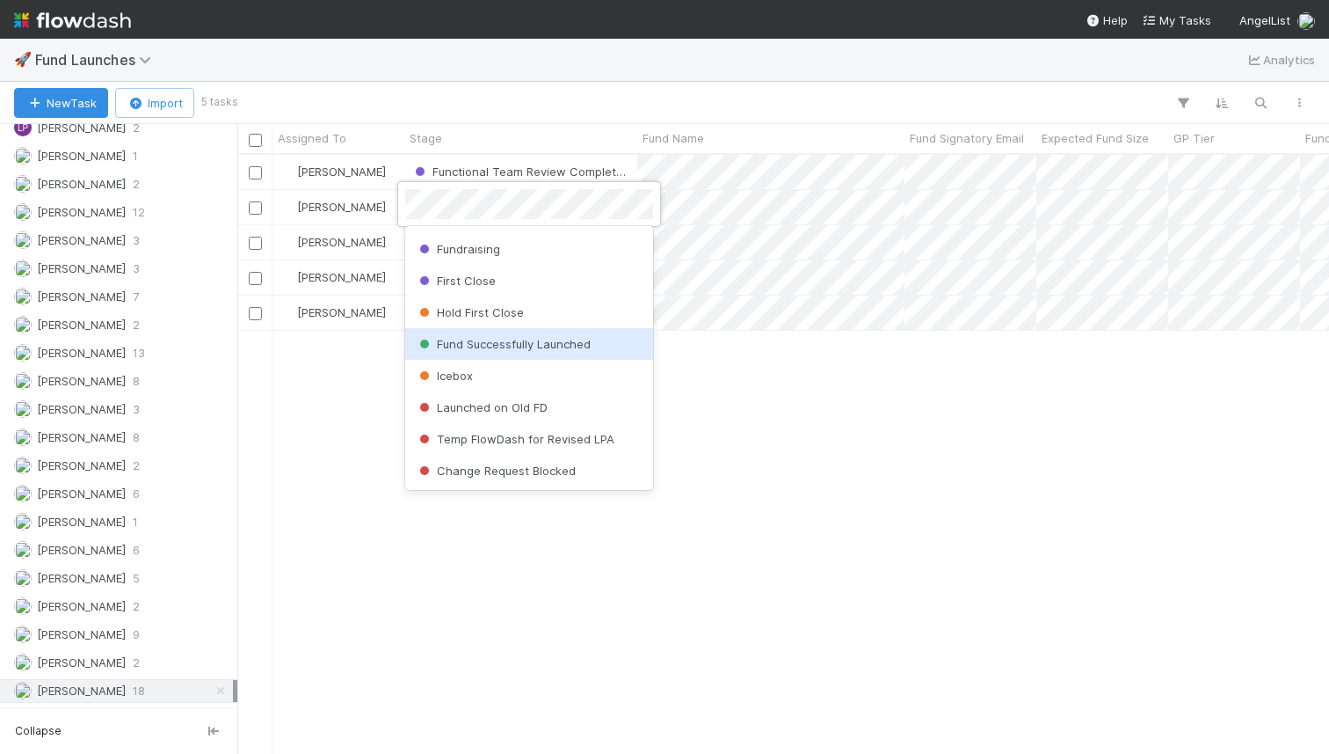
click at [487, 346] on span "Fund Successfully Launched" at bounding box center [503, 344] width 175 height 14
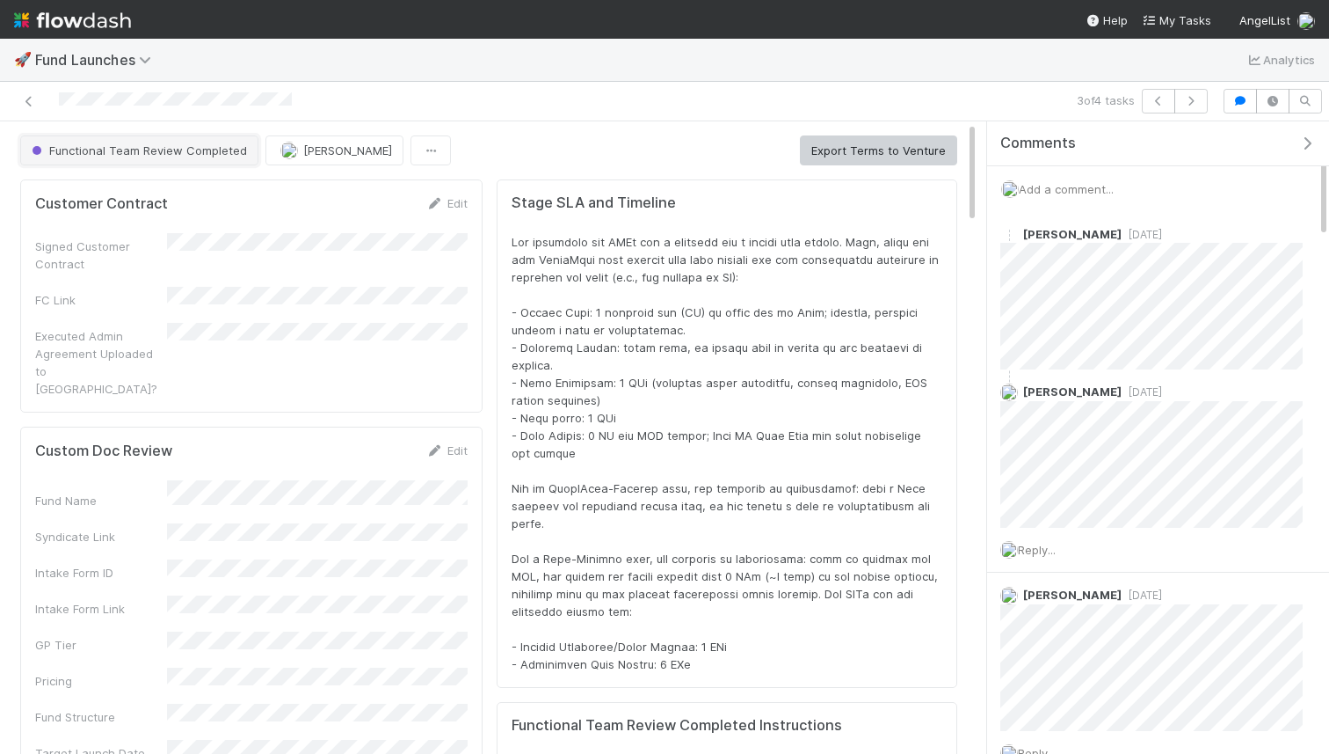
click at [86, 140] on button "Functional Team Review Completed" at bounding box center [139, 150] width 238 height 30
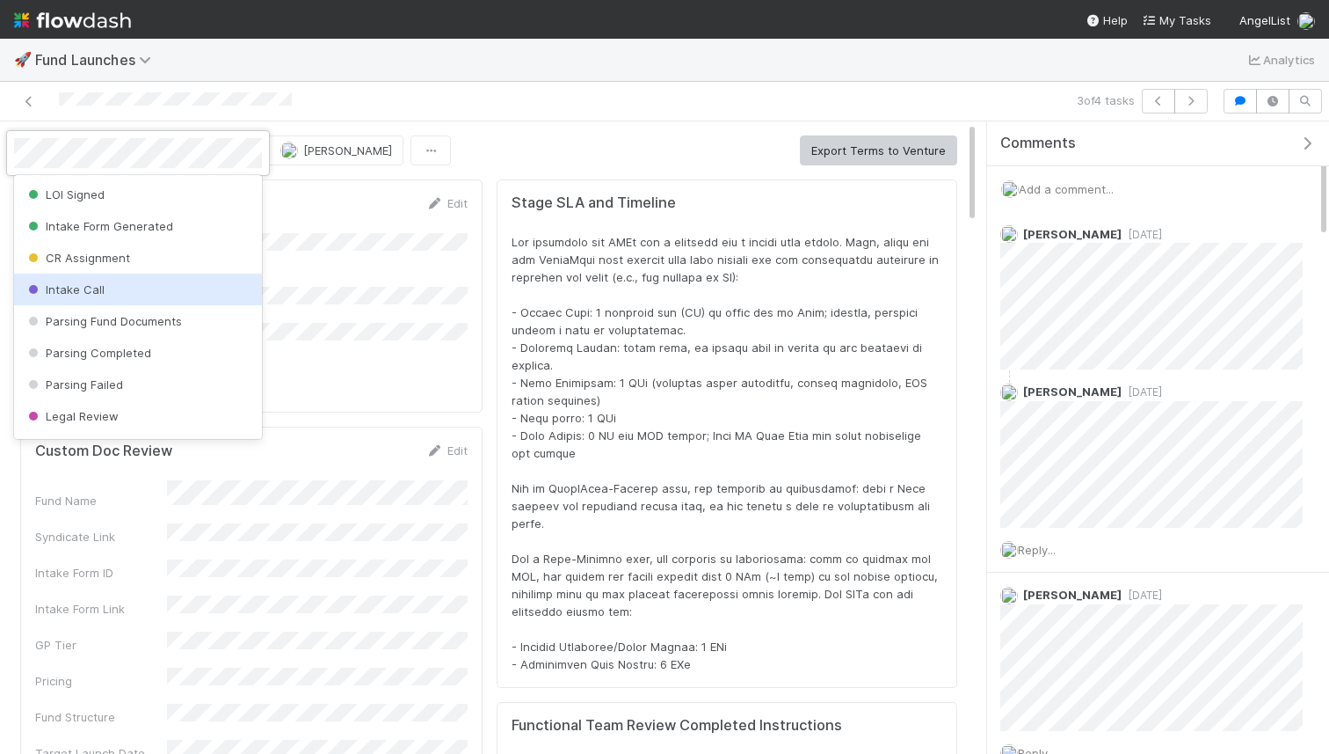
scroll to position [756, 0]
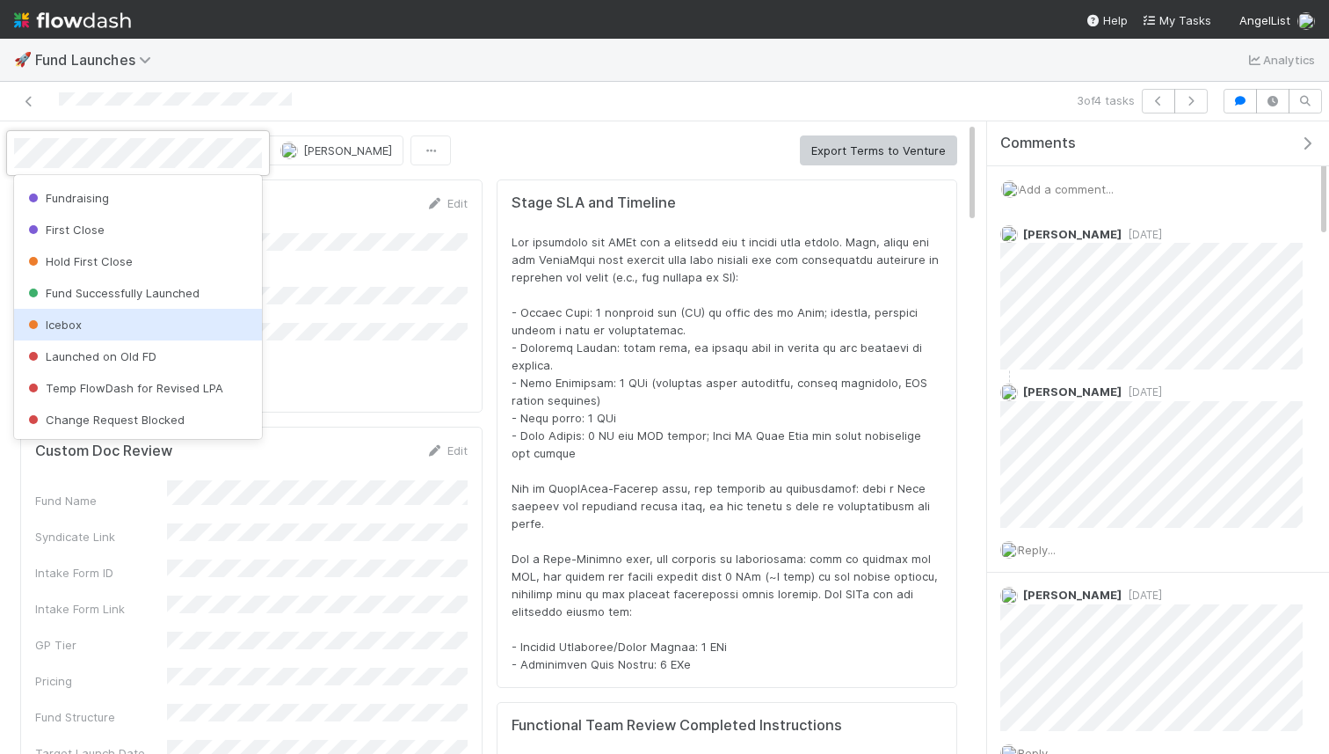
click at [84, 334] on div "Icebox" at bounding box center [138, 325] width 248 height 32
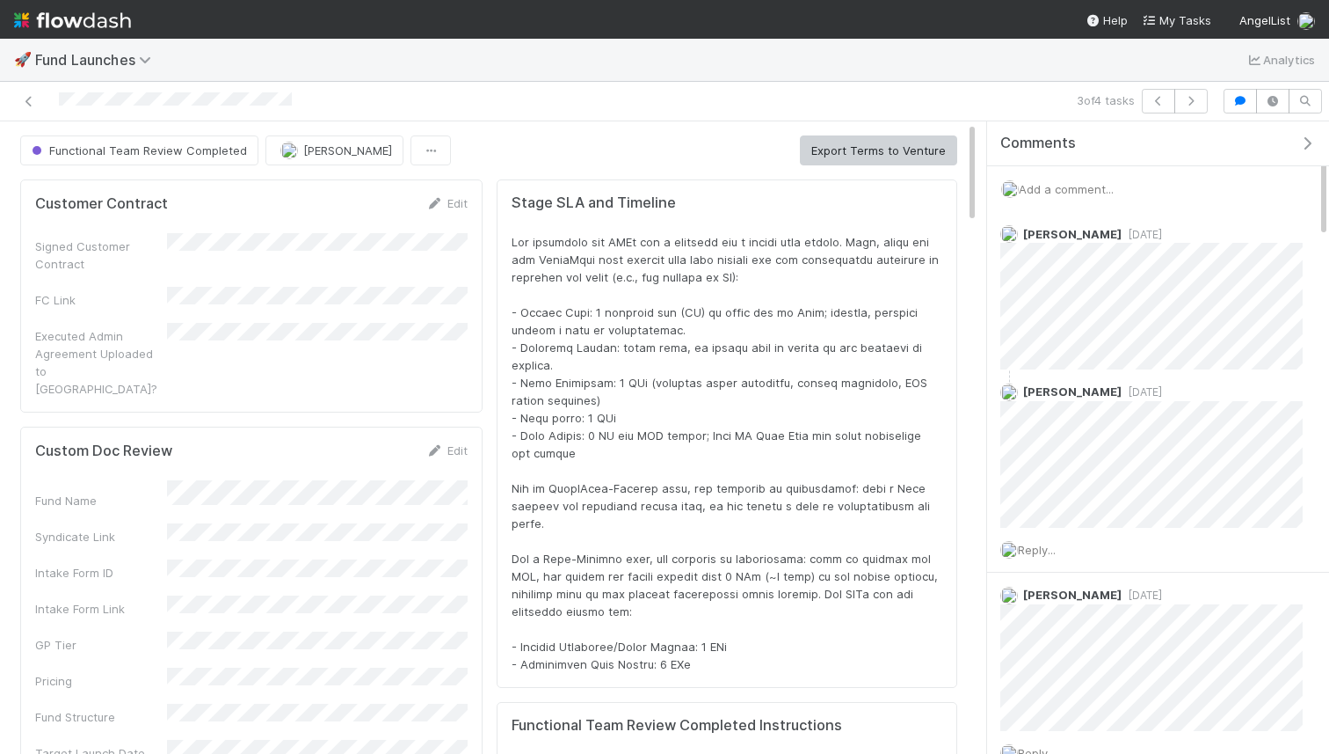
click at [23, 90] on div at bounding box center [311, 101] width 608 height 25
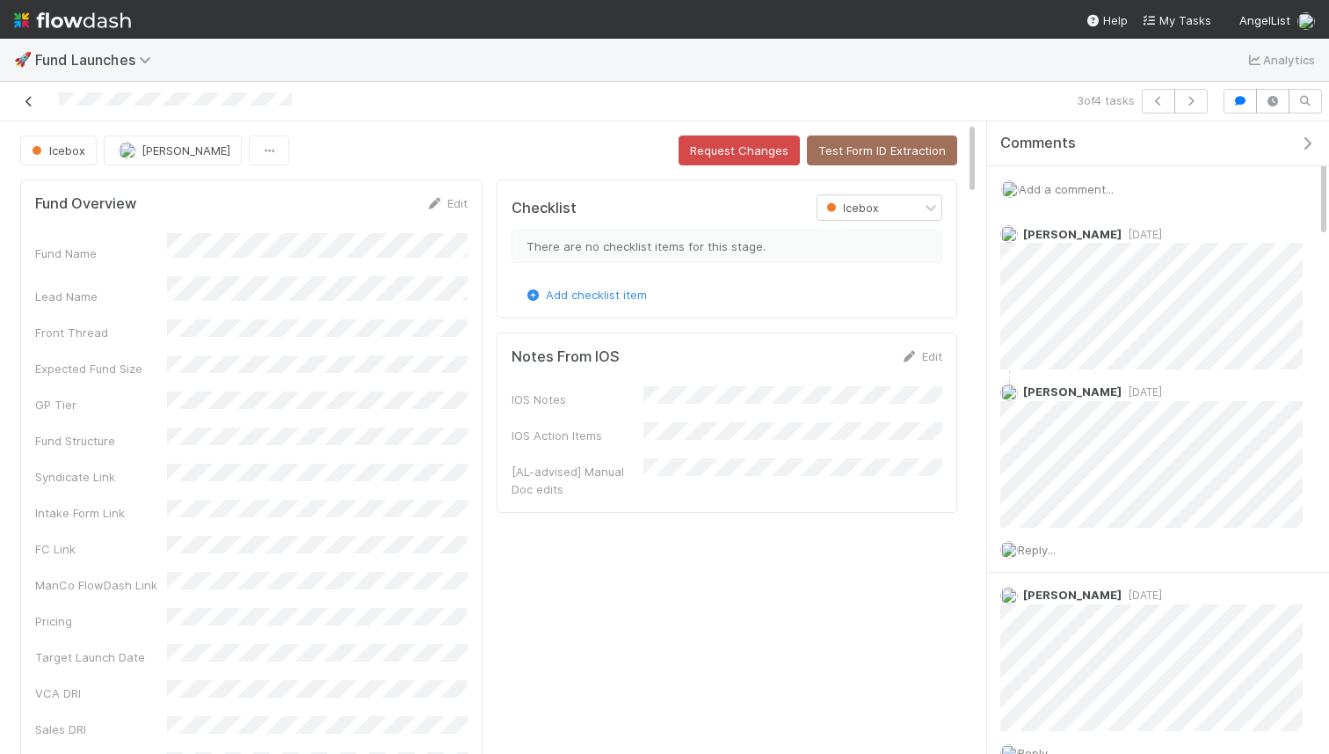
scroll to position [357, 907]
click at [30, 98] on icon at bounding box center [29, 101] width 18 height 11
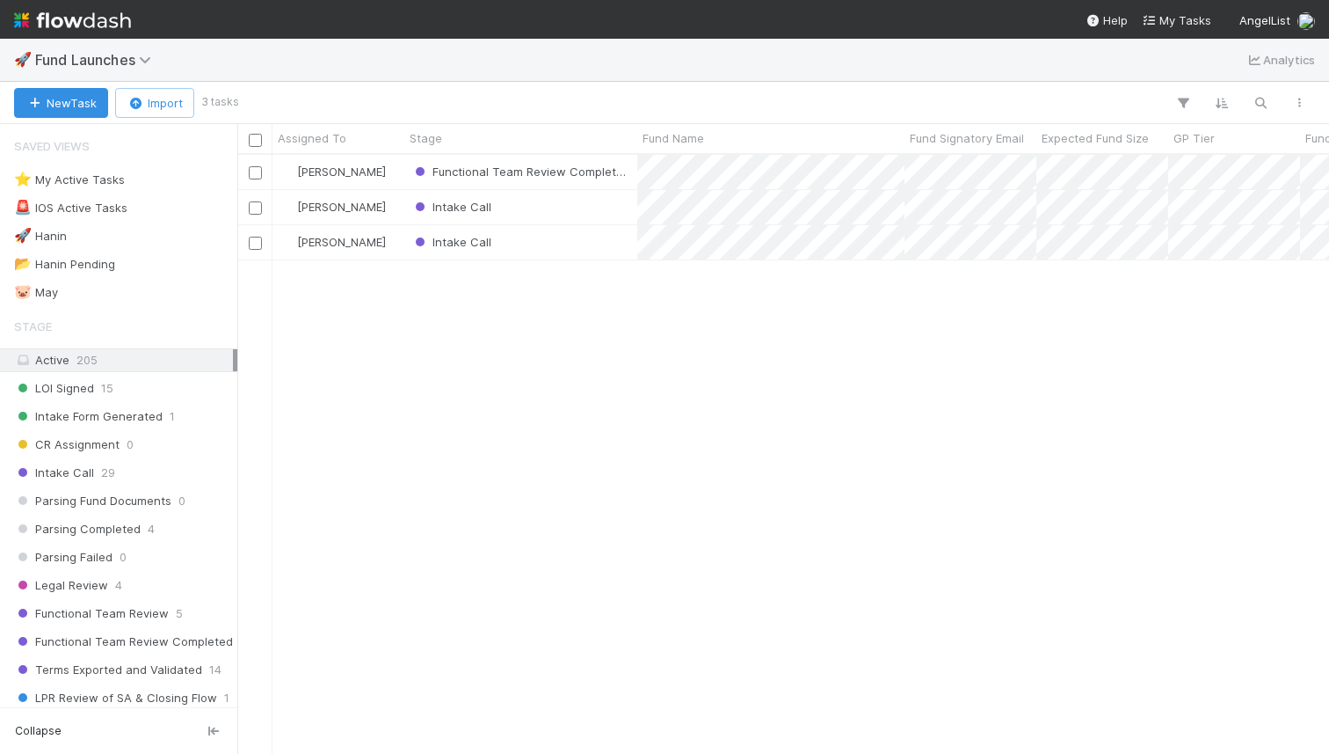
scroll to position [598, 1092]
click at [469, 208] on span "Intake Call" at bounding box center [451, 207] width 80 height 14
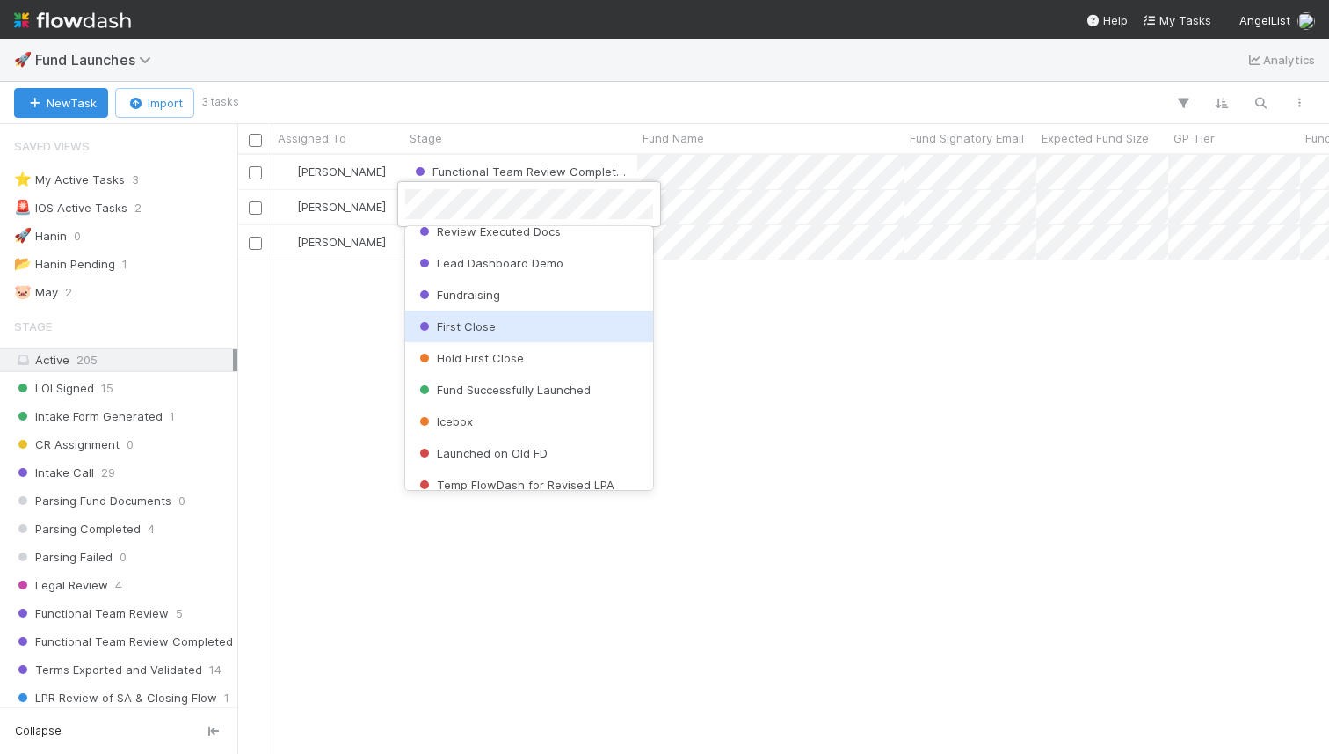
scroll to position [711, 0]
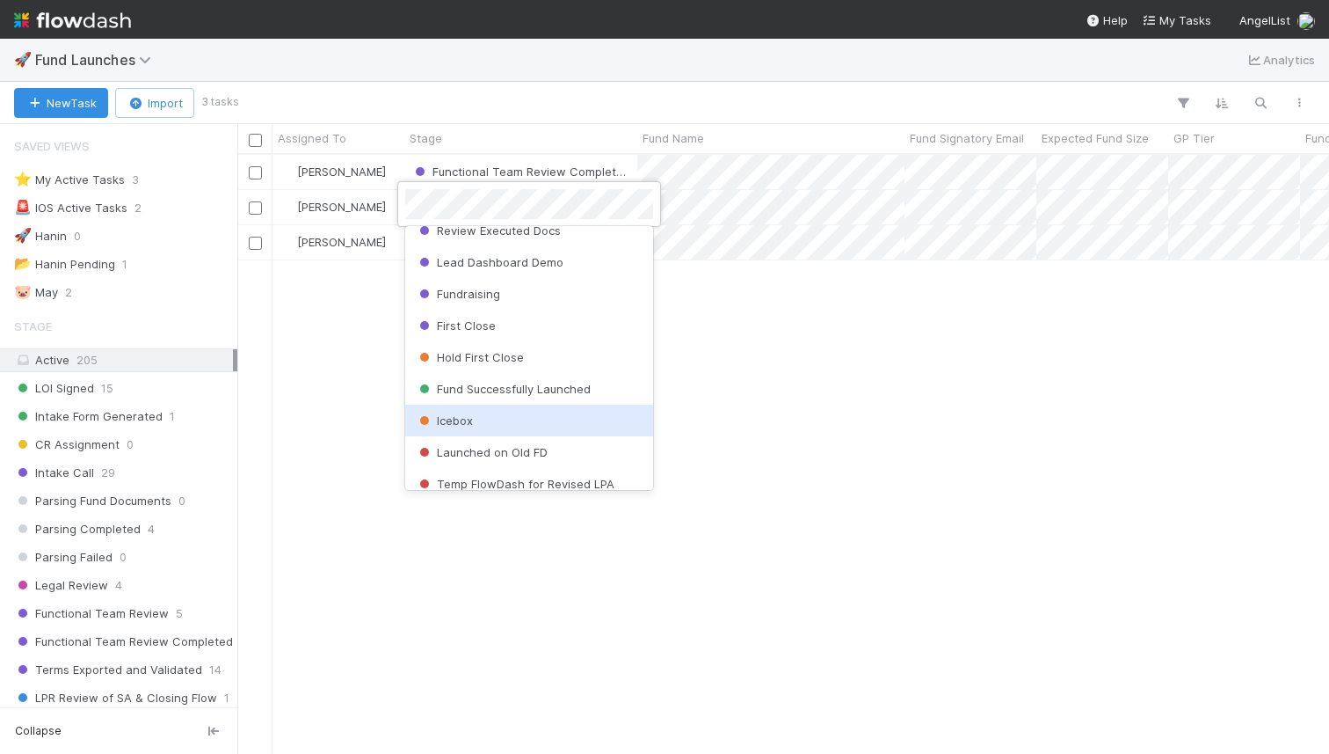
click at [490, 420] on div "Icebox" at bounding box center [529, 420] width 248 height 32
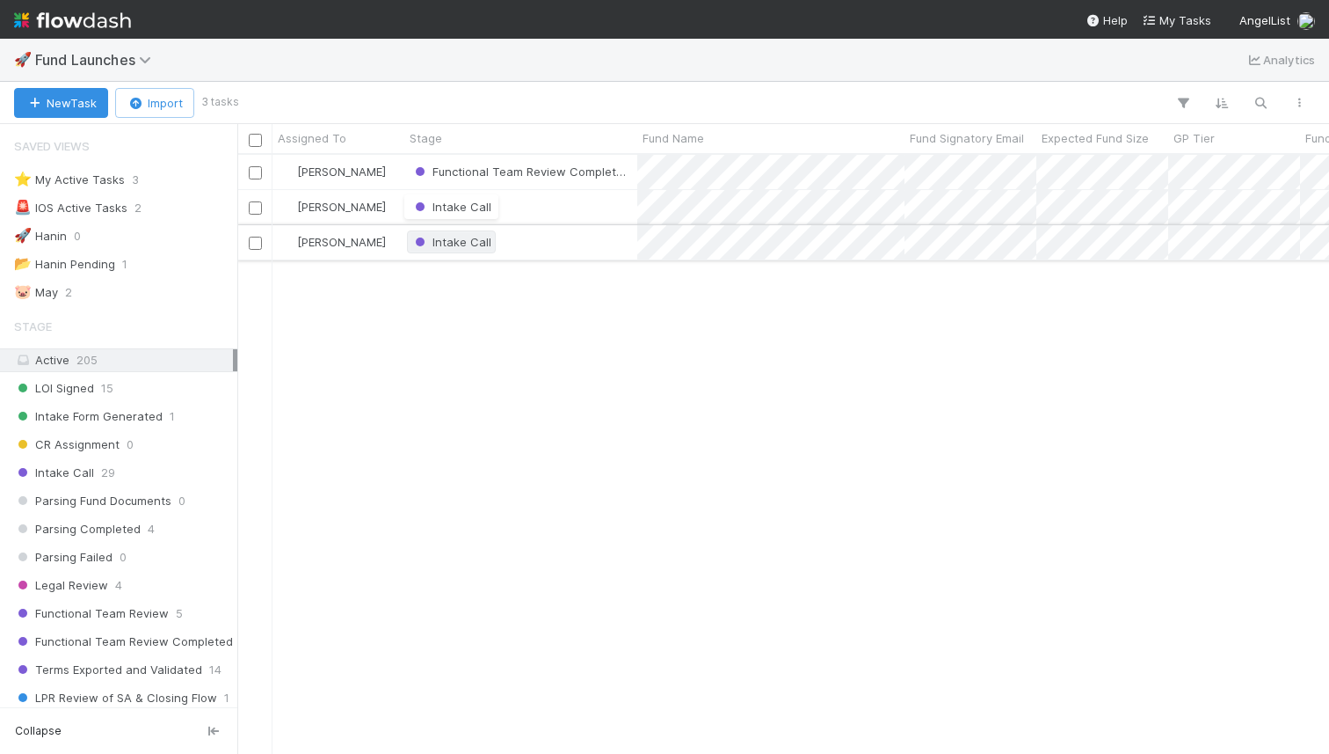
click at [458, 241] on div "[PERSON_NAME] Functional Team Review Completed [DATE] 2:34:27 PM [DATE] 11:06:1…" at bounding box center [783, 453] width 1092 height 597
click at [470, 217] on span "Intake Call" at bounding box center [451, 206] width 89 height 23
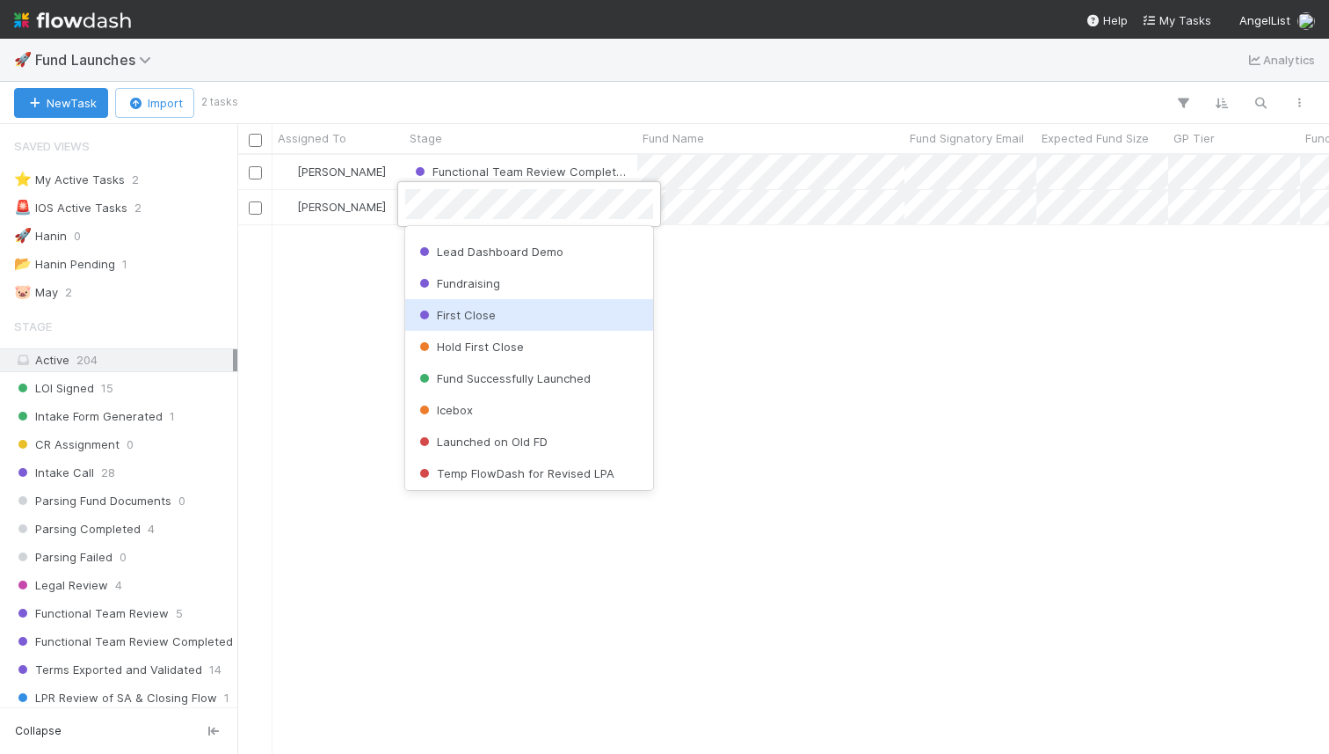
scroll to position [723, 0]
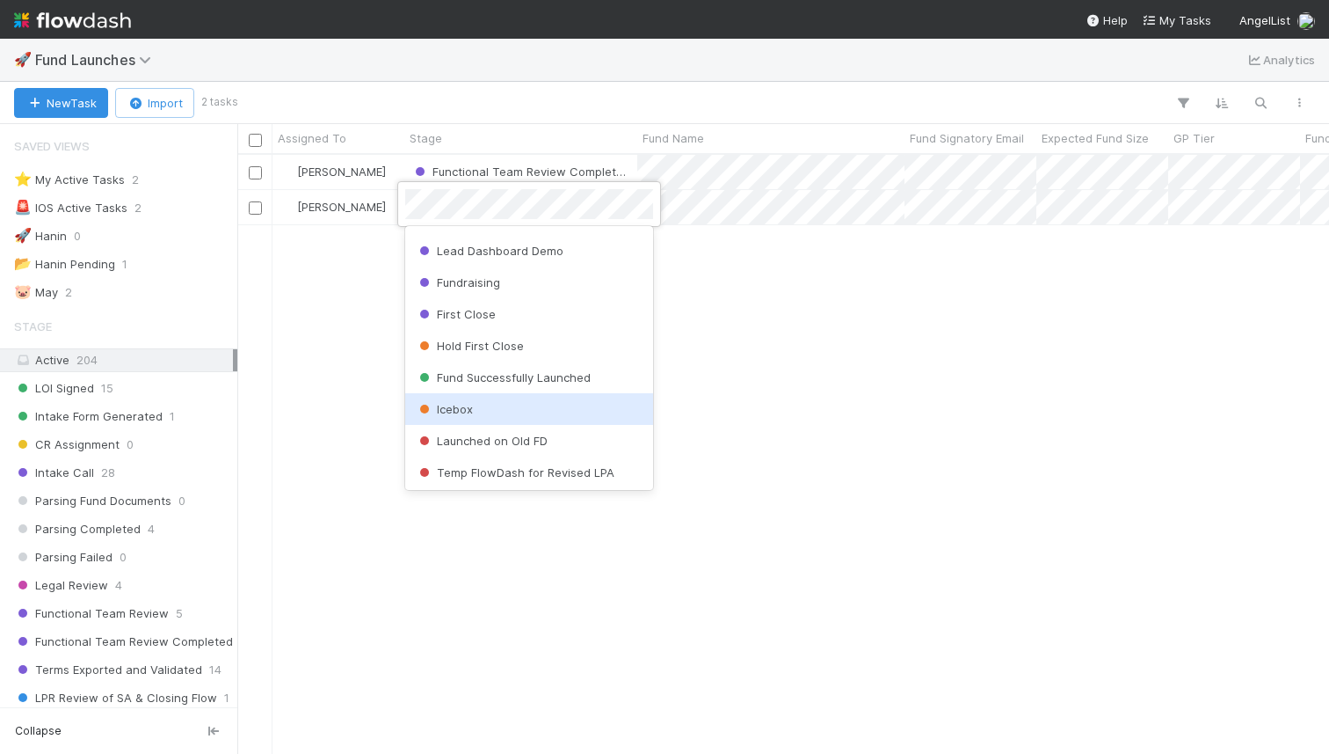
click at [470, 408] on span "Icebox" at bounding box center [444, 409] width 57 height 14
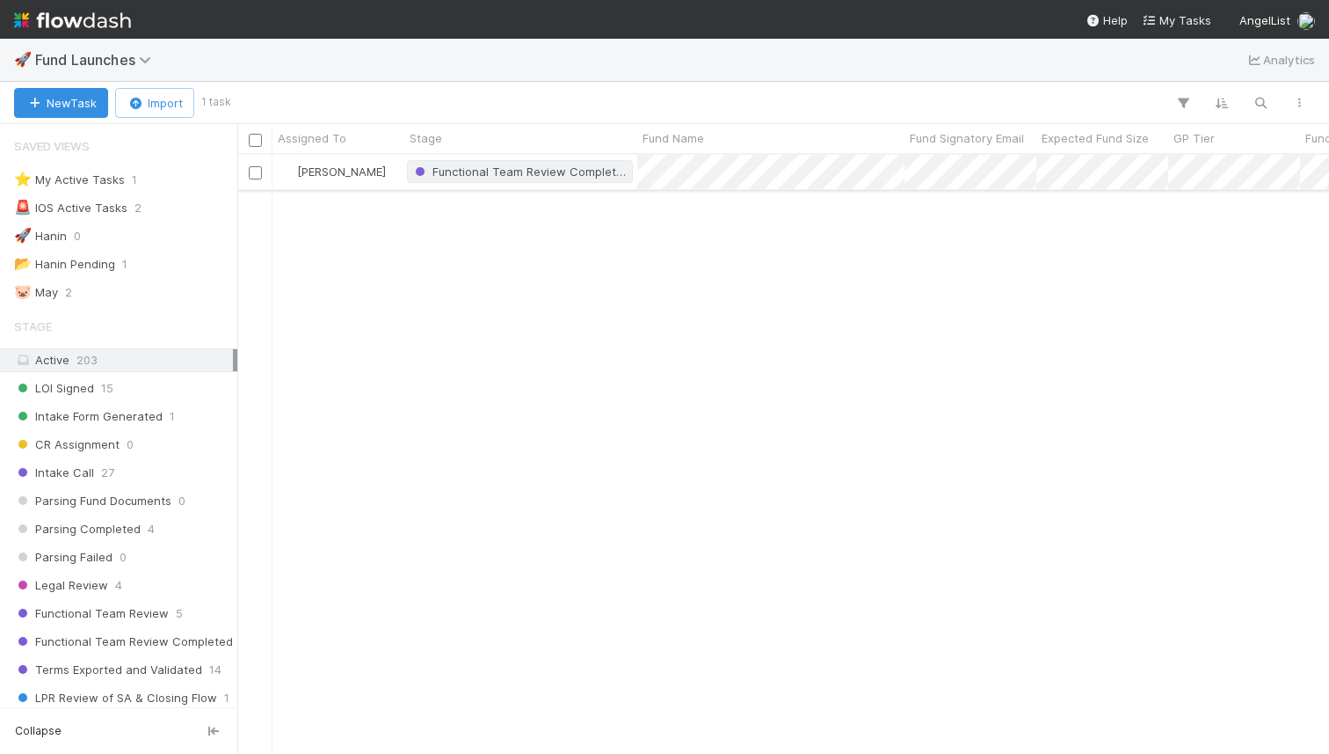
click at [457, 173] on span "Functional Team Review Completed" at bounding box center [520, 171] width 219 height 14
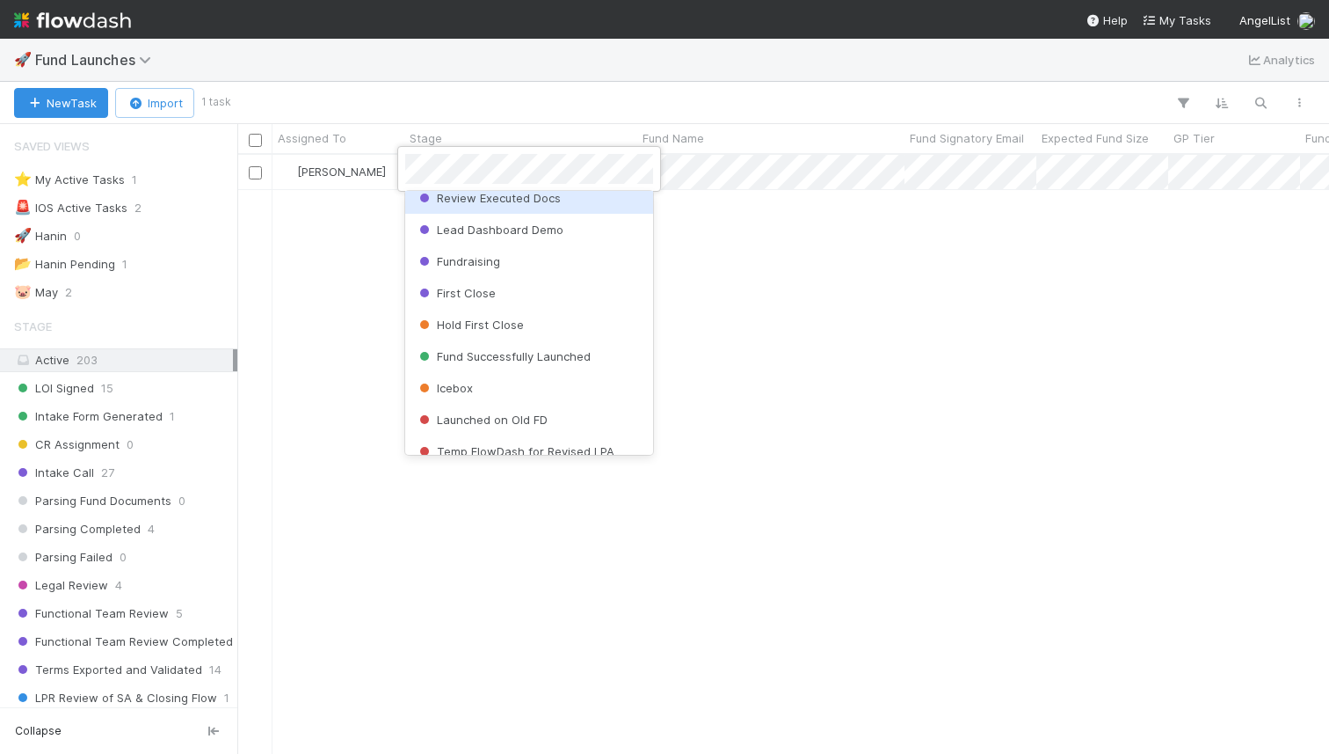
scroll to position [756, 0]
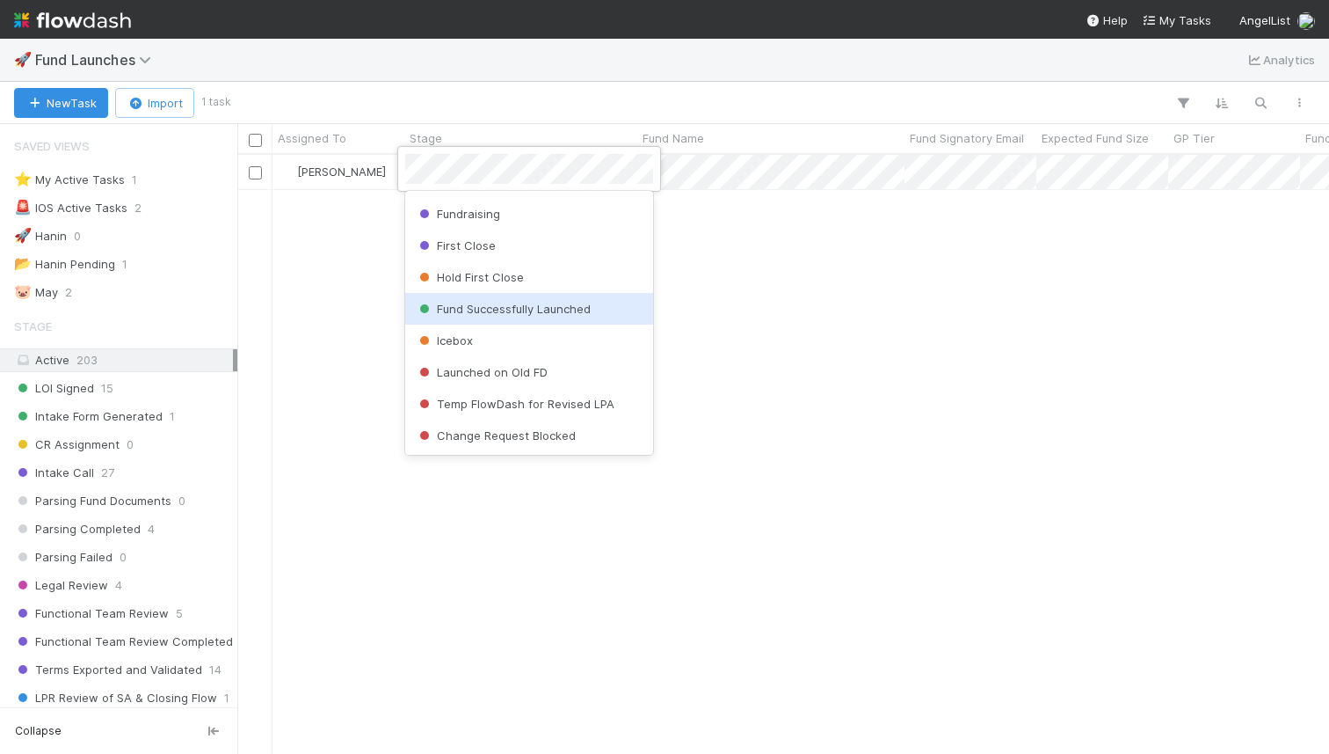
click at [526, 308] on span "Fund Successfully Launched" at bounding box center [503, 309] width 175 height 14
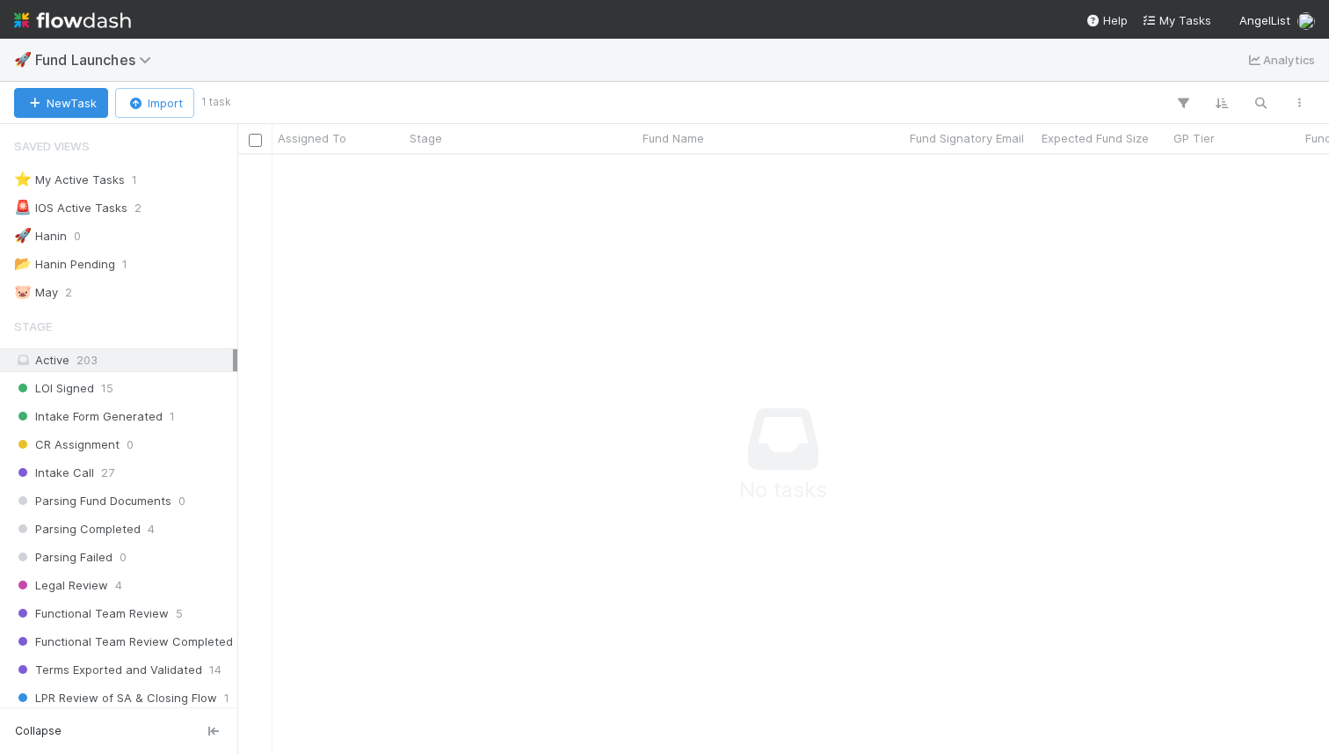
scroll to position [598, 1092]
